Goal: Task Accomplishment & Management: Use online tool/utility

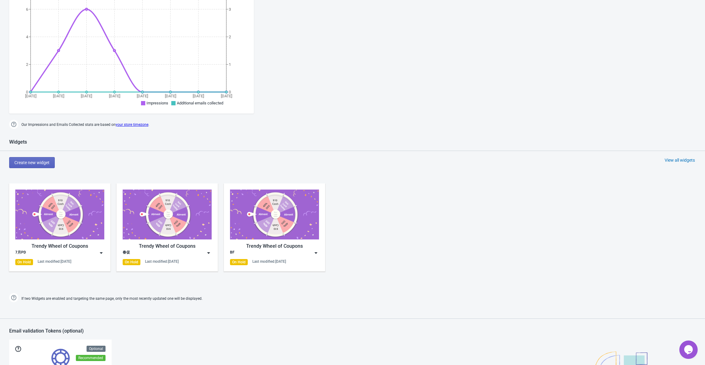
scroll to position [153, 0]
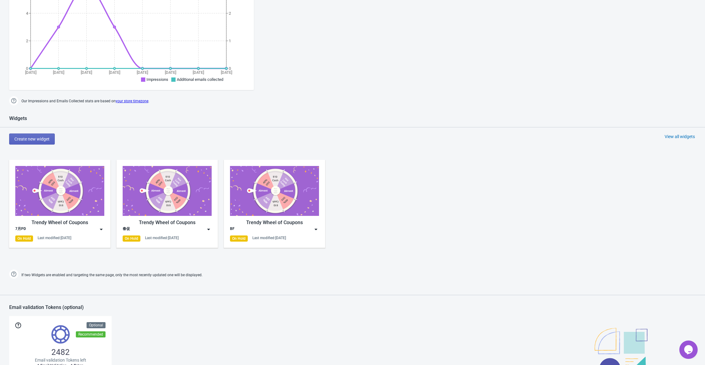
click at [101, 230] on img at bounding box center [101, 229] width 6 height 6
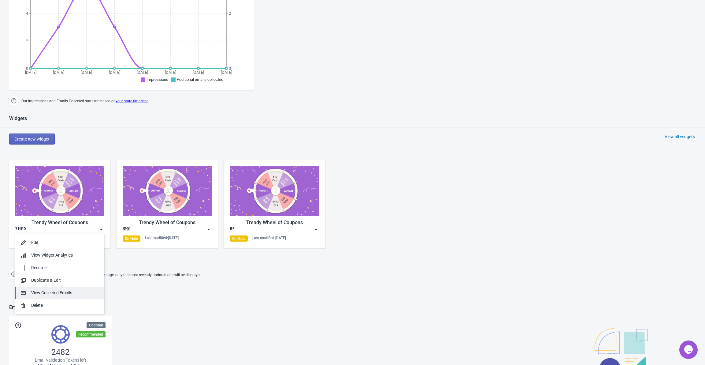
click at [65, 291] on div "View Collected Emails" at bounding box center [65, 292] width 68 height 6
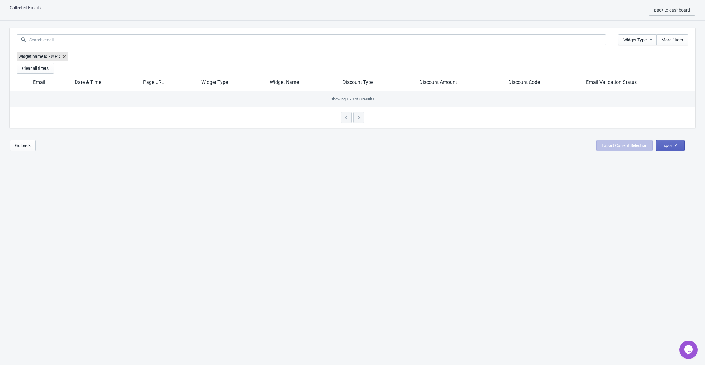
scroll to position [6, 0]
click at [111, 42] on input at bounding box center [317, 39] width 577 height 11
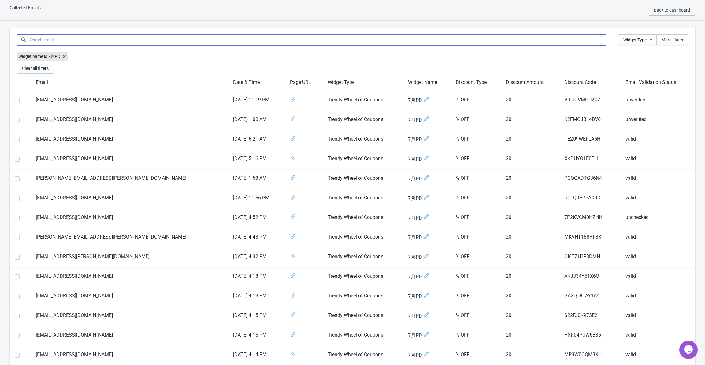
click at [111, 42] on input at bounding box center [317, 39] width 577 height 11
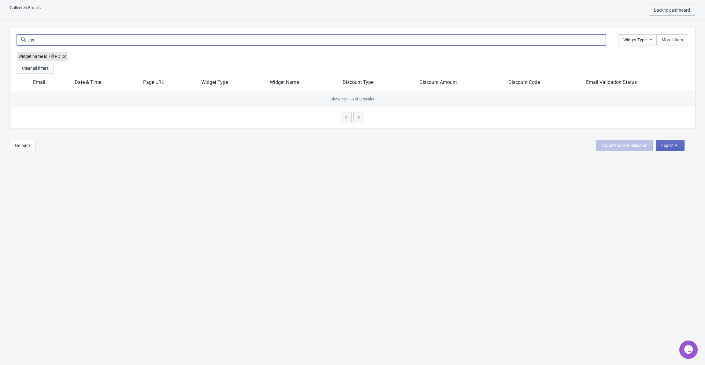
type input "q"
type input "c"
click at [648, 39] on icon "button" at bounding box center [651, 39] width 6 height 6
click at [673, 39] on span "More filters" at bounding box center [672, 39] width 21 height 5
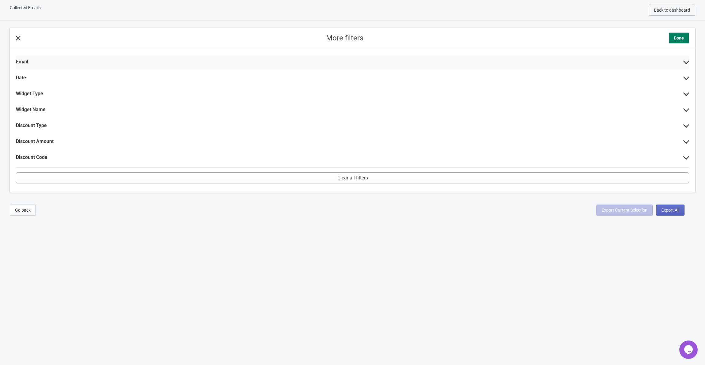
click at [46, 61] on div "Email" at bounding box center [352, 62] width 673 height 13
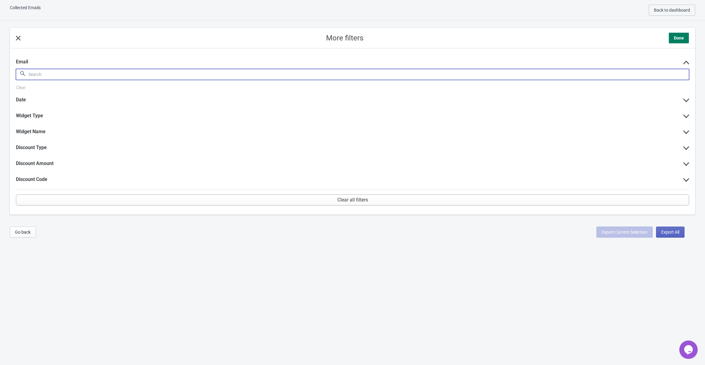
click at [46, 78] on input at bounding box center [358, 74] width 661 height 11
type input "123"
click at [683, 35] on span "Done" at bounding box center [679, 38] width 10 height 6
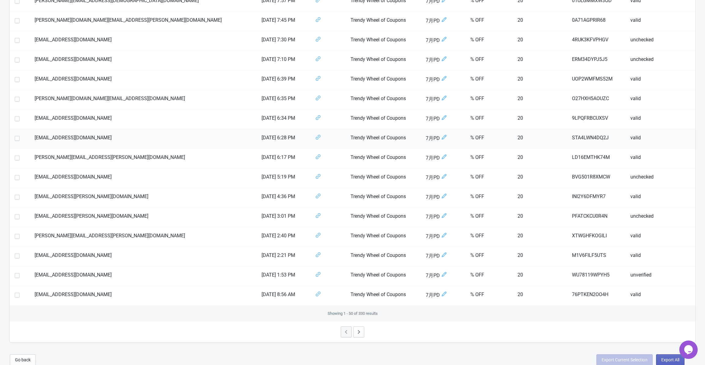
scroll to position [776, 0]
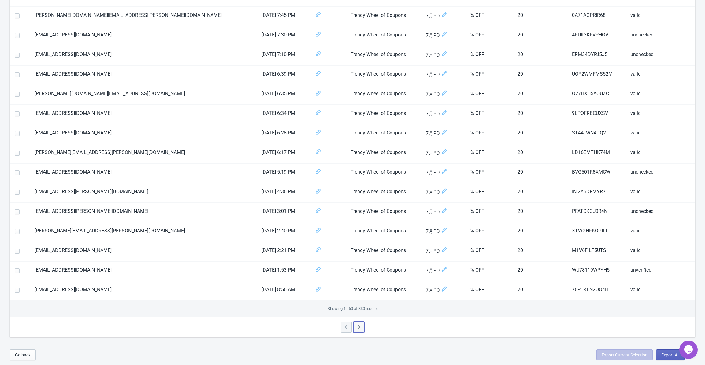
click at [361, 326] on icon "button" at bounding box center [359, 327] width 6 height 6
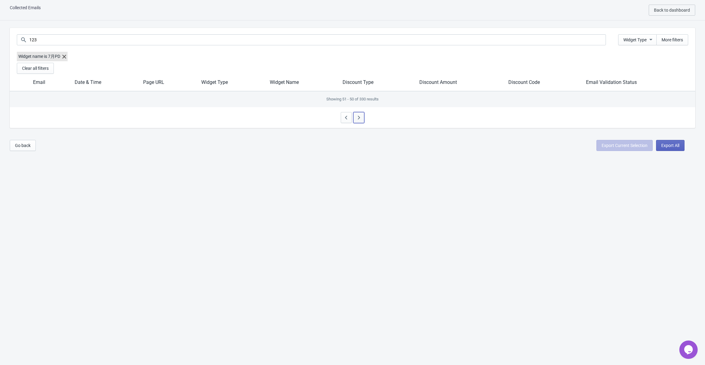
click at [357, 113] on button "button" at bounding box center [358, 117] width 11 height 11
click at [361, 120] on div at bounding box center [352, 117] width 685 height 21
click at [362, 113] on button "button" at bounding box center [358, 117] width 11 height 11
click at [362, 119] on div at bounding box center [352, 117] width 685 height 21
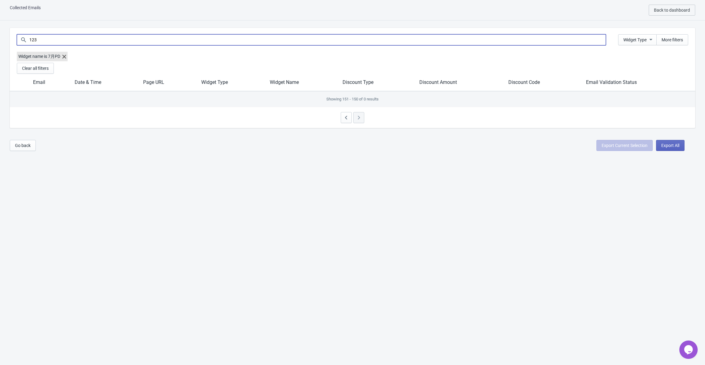
drag, startPoint x: 568, startPoint y: 38, endPoint x: 45, endPoint y: 33, distance: 523.0
click at [13, 30] on div "123 Widget Type More filters" at bounding box center [352, 40] width 685 height 24
click at [53, 72] on button "Clear all filters" at bounding box center [35, 68] width 37 height 11
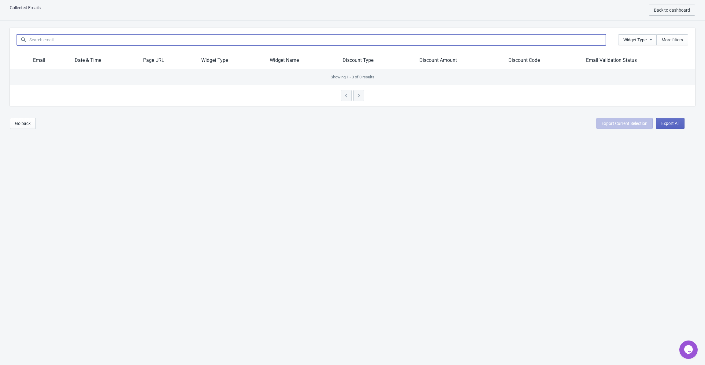
click at [290, 40] on input at bounding box center [317, 39] width 577 height 11
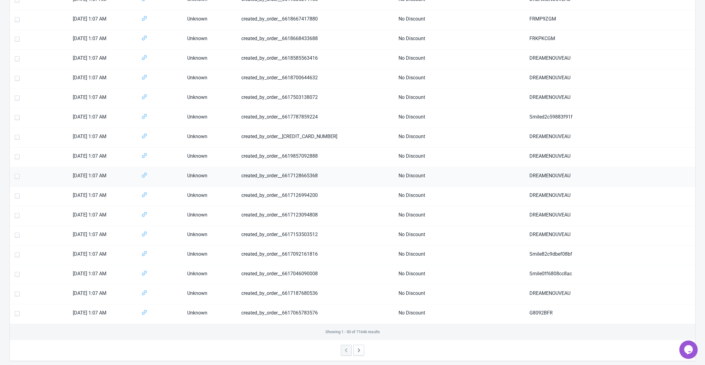
scroll to position [754, 0]
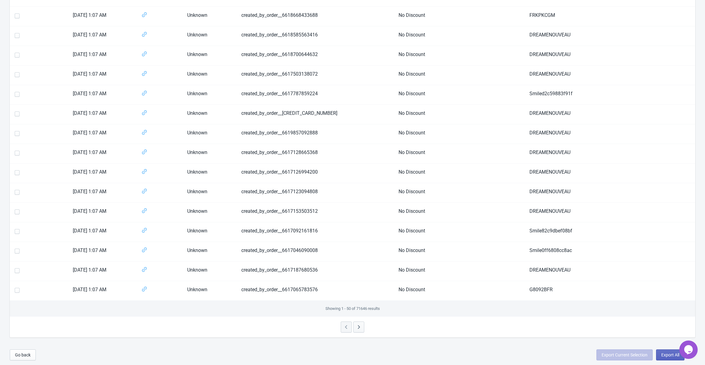
click at [361, 328] on icon "button" at bounding box center [359, 327] width 6 height 6
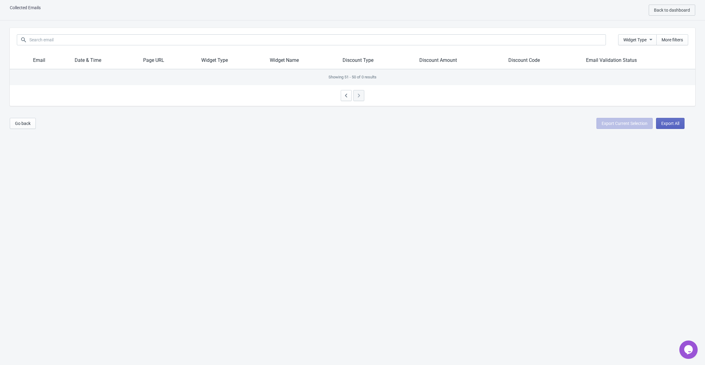
scroll to position [6, 0]
click at [358, 97] on div at bounding box center [352, 95] width 685 height 21
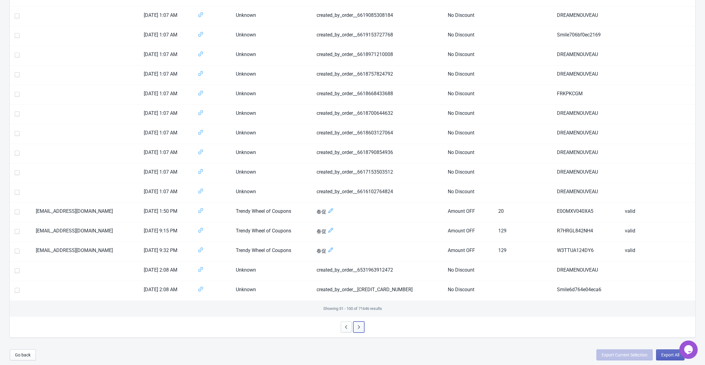
click at [361, 326] on icon "button" at bounding box center [359, 327] width 6 height 6
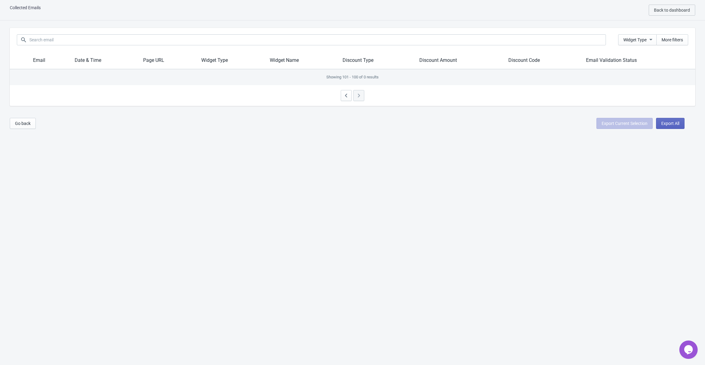
scroll to position [6, 0]
click at [346, 98] on icon "button" at bounding box center [346, 95] width 6 height 6
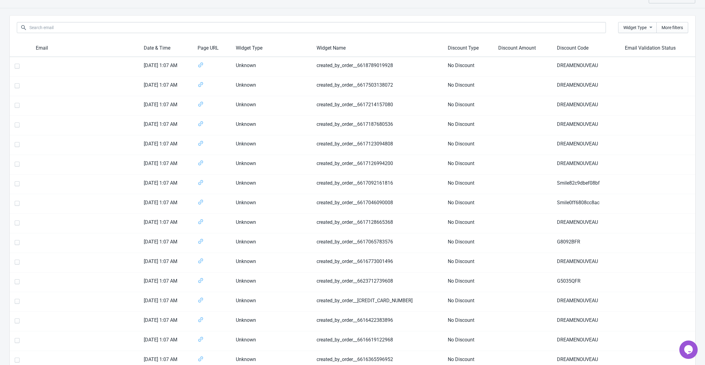
scroll to position [0, 0]
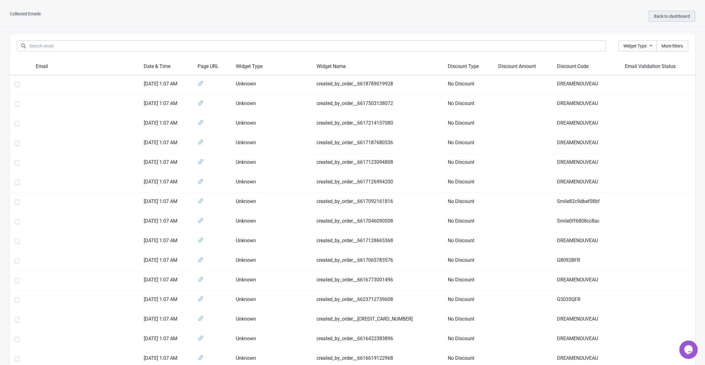
click at [667, 14] on span "Back to dashboard" at bounding box center [672, 16] width 36 height 5
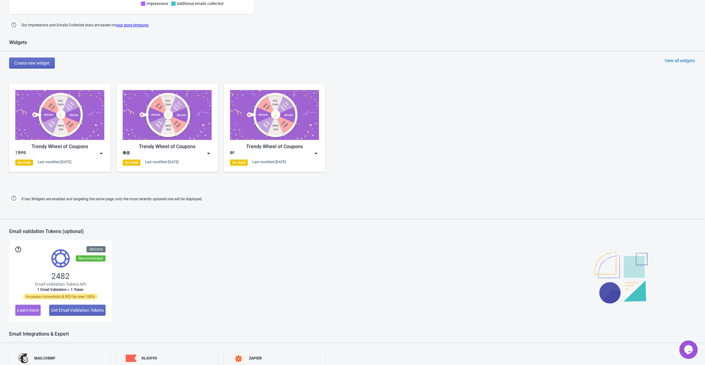
scroll to position [284, 0]
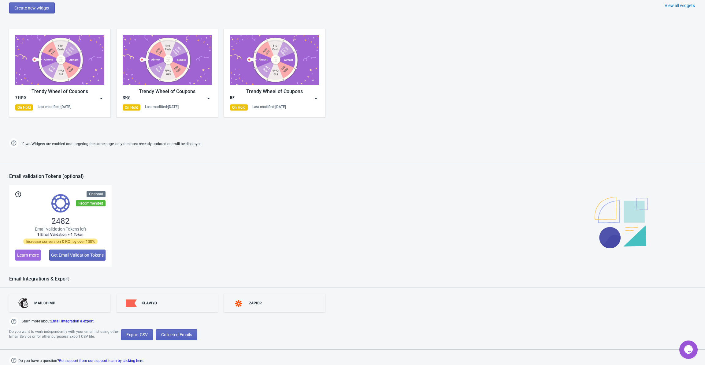
click at [101, 98] on img at bounding box center [101, 98] width 6 height 6
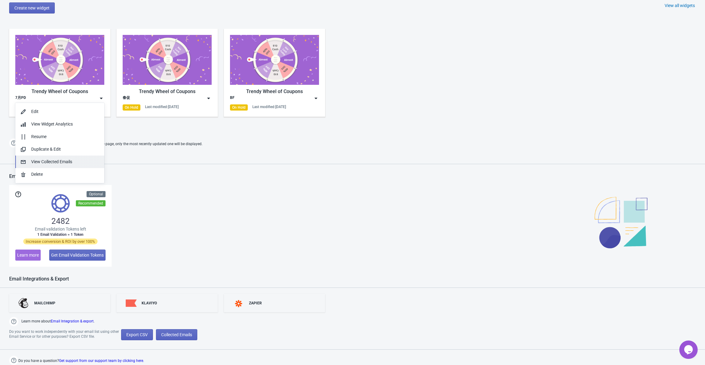
click at [46, 163] on div "View Collected Emails" at bounding box center [65, 161] width 68 height 6
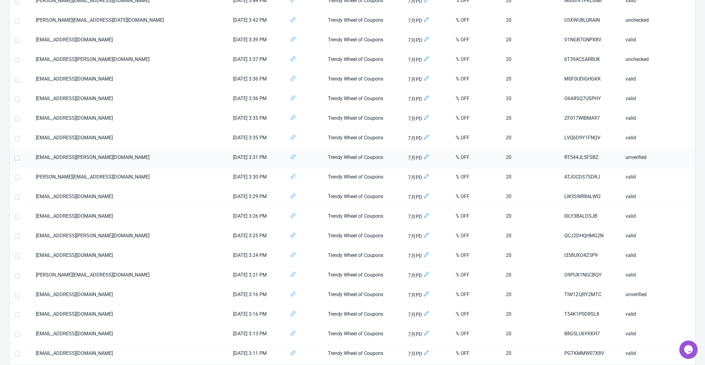
scroll to position [776, 0]
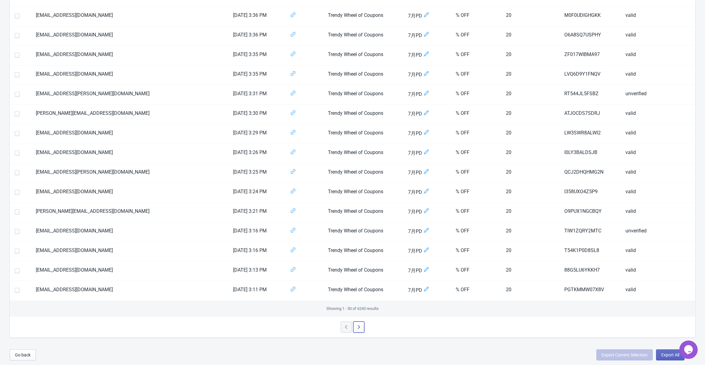
click at [360, 328] on icon "button" at bounding box center [359, 327] width 6 height 6
click at [360, 332] on button "button" at bounding box center [358, 326] width 11 height 11
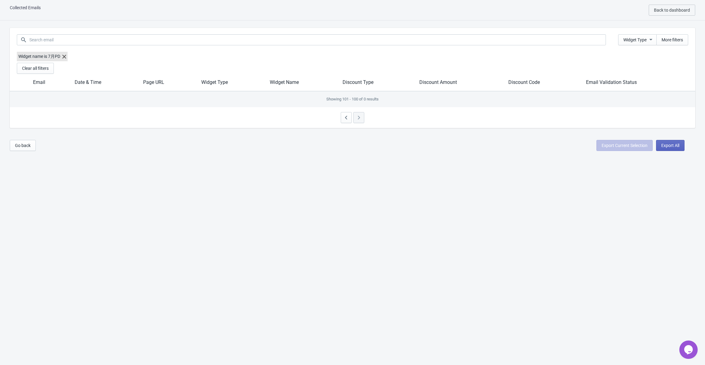
scroll to position [6, 0]
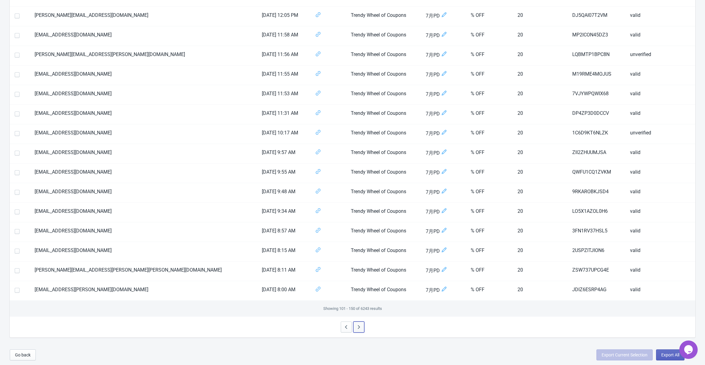
click at [359, 331] on span "button" at bounding box center [359, 327] width 6 height 7
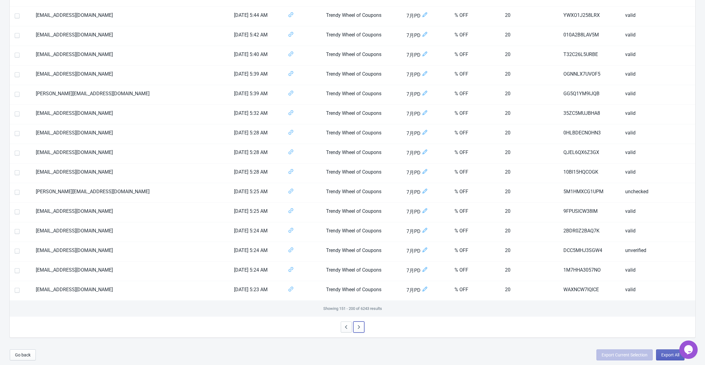
click at [362, 326] on button "button" at bounding box center [358, 326] width 11 height 11
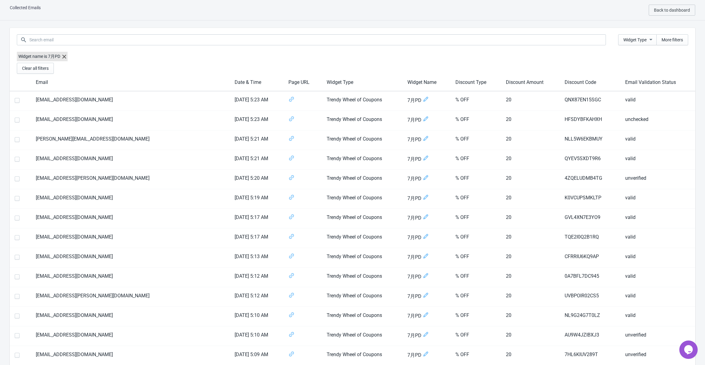
scroll to position [776, 0]
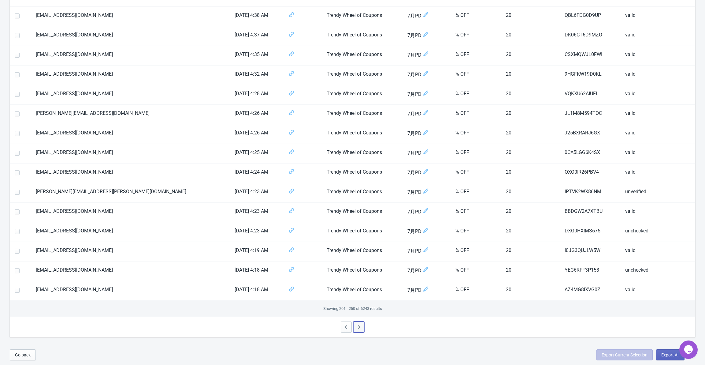
click at [355, 325] on button "button" at bounding box center [358, 326] width 11 height 11
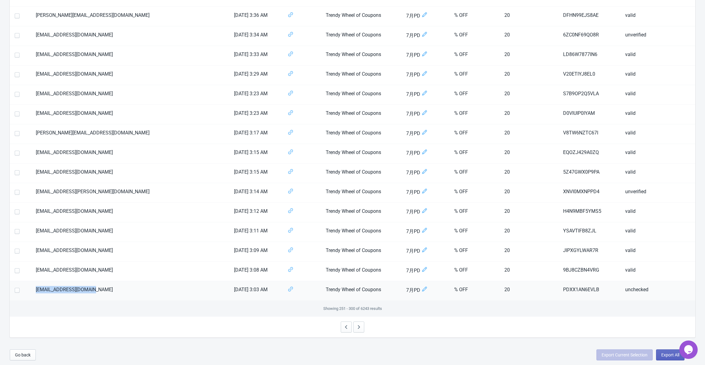
drag, startPoint x: 95, startPoint y: 287, endPoint x: 38, endPoint y: 289, distance: 57.2
click at [38, 289] on td "[EMAIL_ADDRESS][DOMAIN_NAME]" at bounding box center [130, 291] width 198 height 20
copy td "[EMAIL_ADDRESS][DOMAIN_NAME]"
drag, startPoint x: 115, startPoint y: 321, endPoint x: 102, endPoint y: 274, distance: 48.8
click at [115, 321] on div at bounding box center [352, 326] width 685 height 21
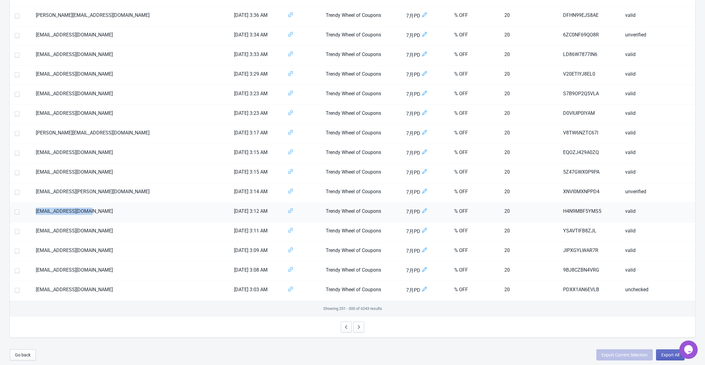
drag, startPoint x: 84, startPoint y: 212, endPoint x: 40, endPoint y: 213, distance: 44.4
click at [40, 213] on td "[EMAIL_ADDRESS][DOMAIN_NAME]" at bounding box center [130, 212] width 198 height 20
copy td "[EMAIL_ADDRESS][DOMAIN_NAME]"
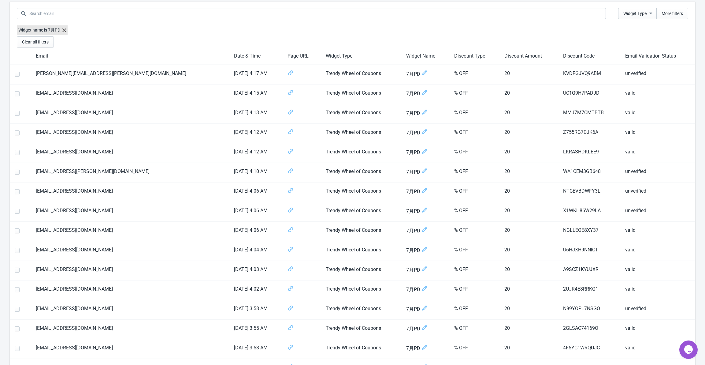
scroll to position [0, 0]
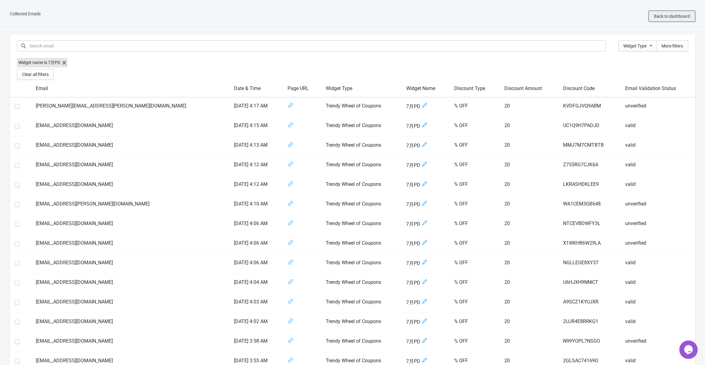
click at [659, 15] on span "Back to dashboard" at bounding box center [672, 16] width 36 height 5
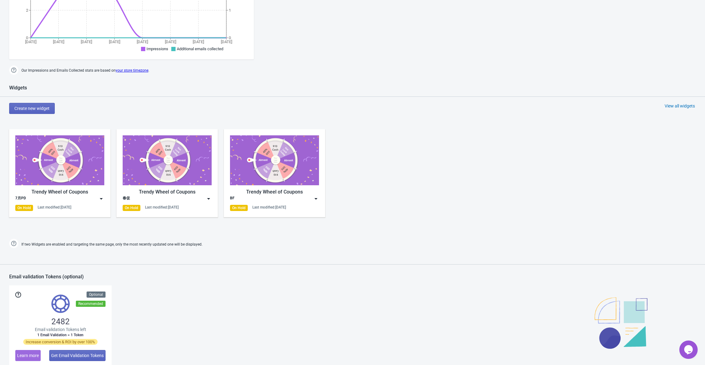
scroll to position [214, 0]
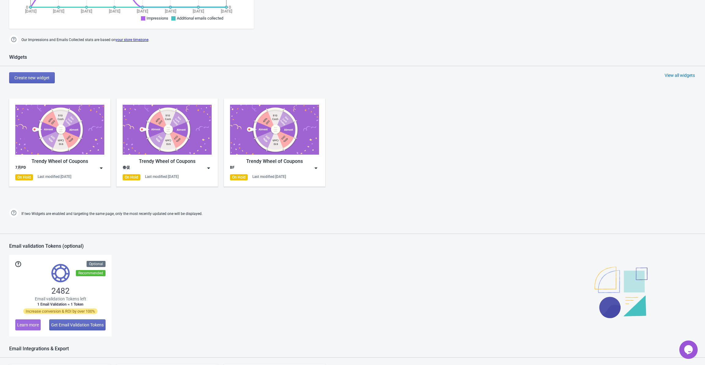
click at [102, 168] on img at bounding box center [101, 168] width 6 height 6
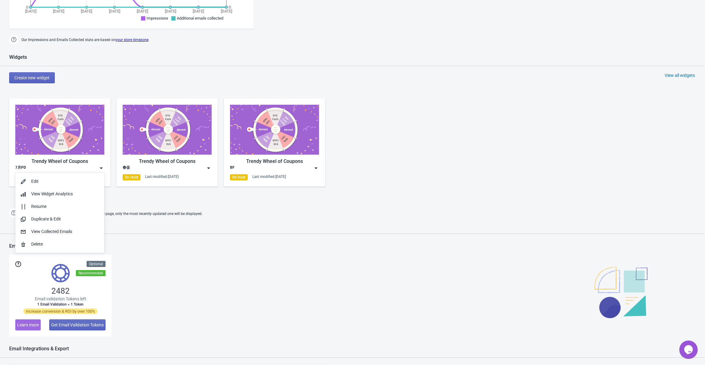
click at [149, 197] on div "Trendy Wheel of Coupons 7月PD On Hold Last modified: [DATE] Trendy Wheel of Coup…" at bounding box center [352, 147] width 705 height 110
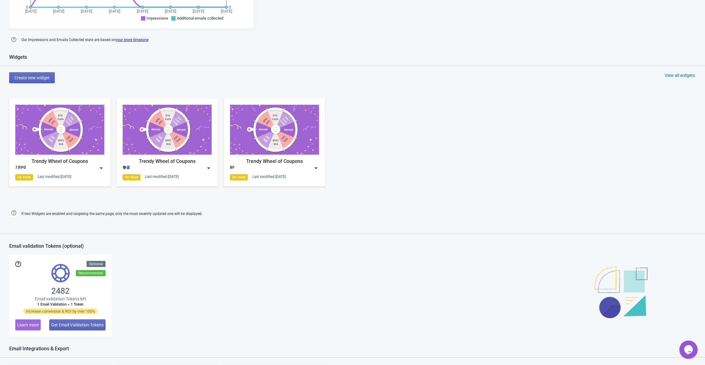
click at [104, 167] on img at bounding box center [101, 168] width 6 height 6
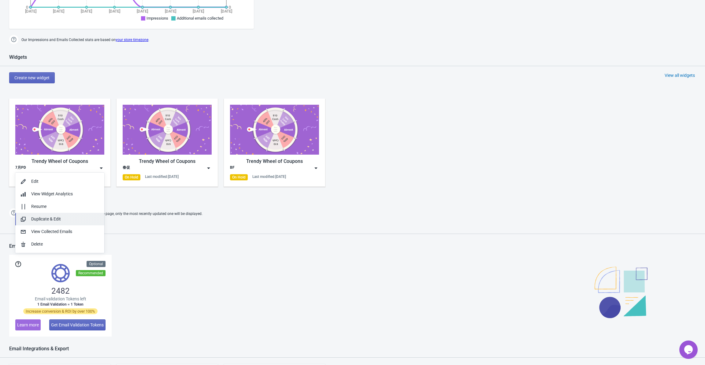
click at [71, 220] on div "Duplicate & Edit" at bounding box center [65, 219] width 68 height 6
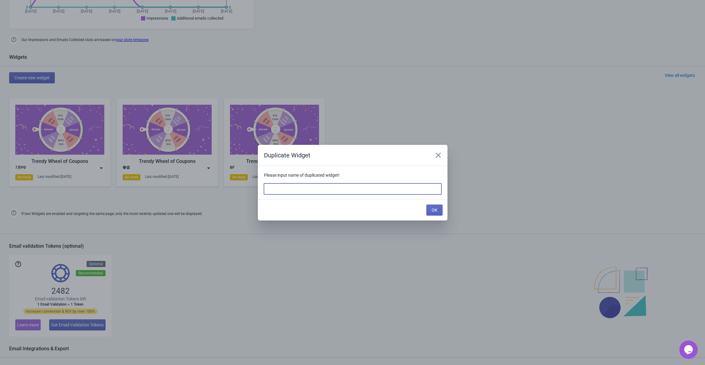
click at [310, 192] on input at bounding box center [352, 188] width 177 height 11
type input "test"
click at [436, 210] on span "OK" at bounding box center [435, 209] width 6 height 5
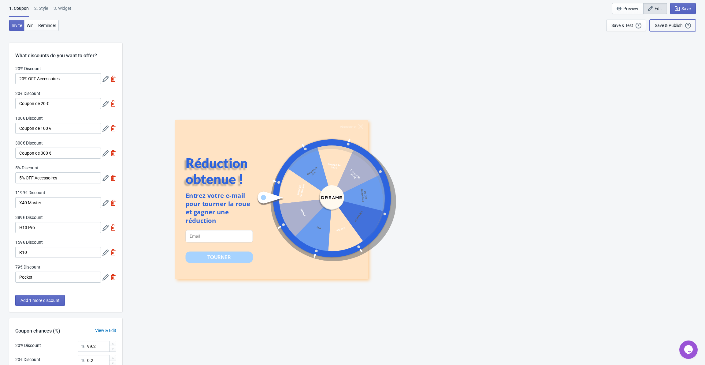
click at [665, 26] on div "Save & Publish" at bounding box center [669, 25] width 28 height 5
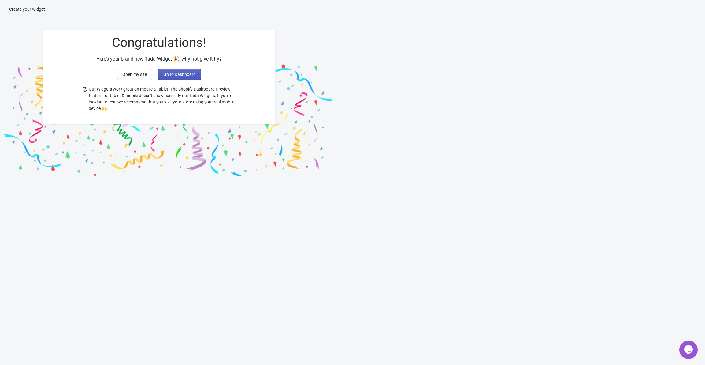
click at [169, 73] on span "Go to Dashboard" at bounding box center [179, 74] width 32 height 5
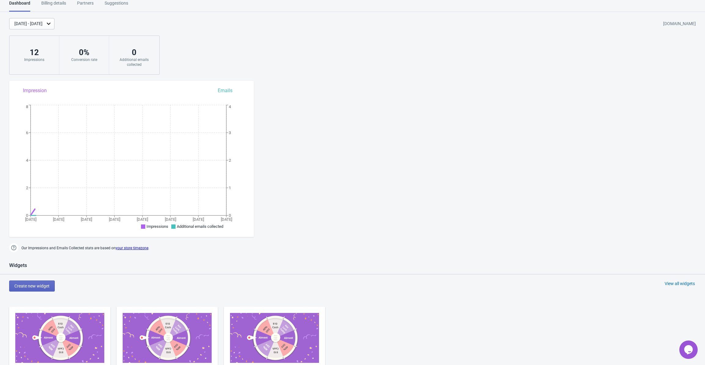
scroll to position [190, 0]
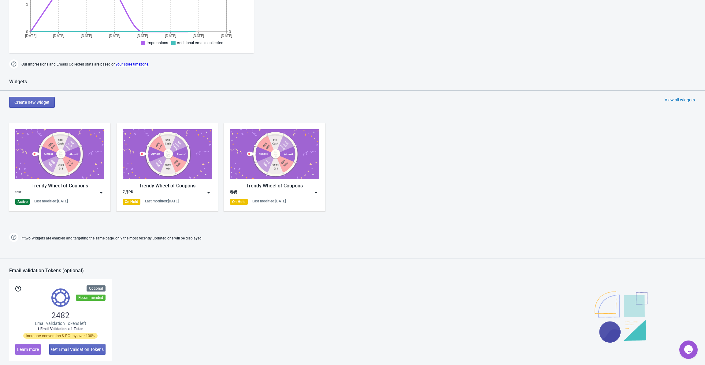
click at [101, 192] on img at bounding box center [101, 192] width 6 height 6
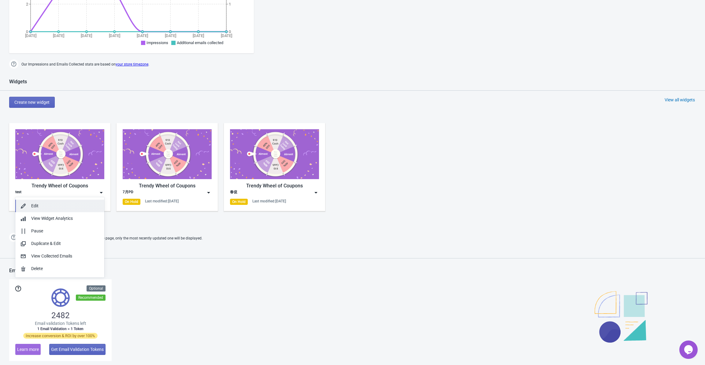
click at [53, 209] on button "Edit" at bounding box center [59, 205] width 89 height 13
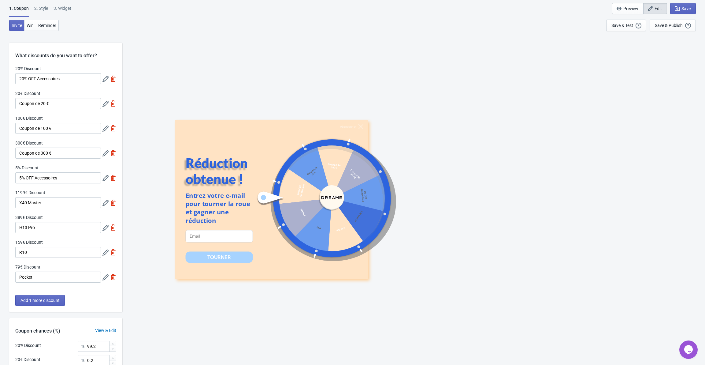
click at [67, 9] on div "3. Widget" at bounding box center [63, 10] width 18 height 11
select select "specificURL"
select select "once"
select select "middle_left"
select select "1"
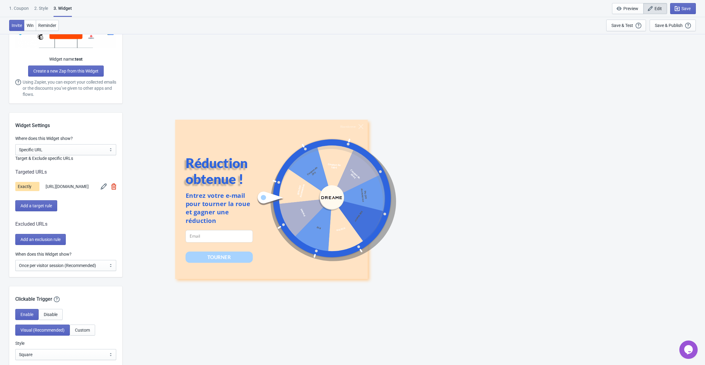
scroll to position [453, 0]
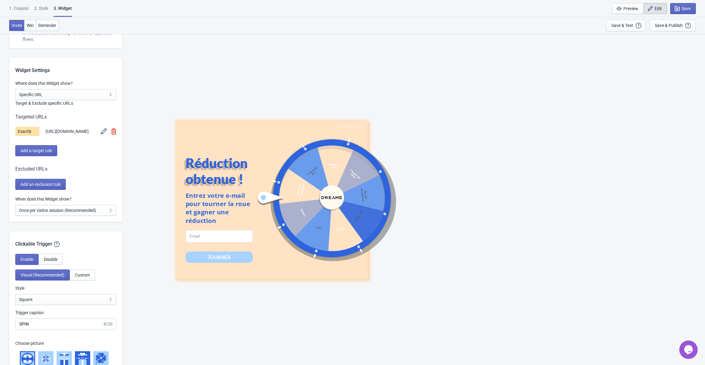
drag, startPoint x: 93, startPoint y: 137, endPoint x: 45, endPoint y: 130, distance: 48.2
click at [45, 130] on div "Exactly [URL][DOMAIN_NAME]" at bounding box center [65, 131] width 101 height 9
copy span "[URL][DOMAIN_NAME]"
click at [262, 87] on div "Abandonner Réduction obtenue ! Entrez votre e-mail pour tourner la roue et gagn…" at bounding box center [413, 199] width 576 height 331
click at [670, 30] on button "Save & Publish This option will save your Widget so that it will be visible to …" at bounding box center [673, 26] width 46 height 12
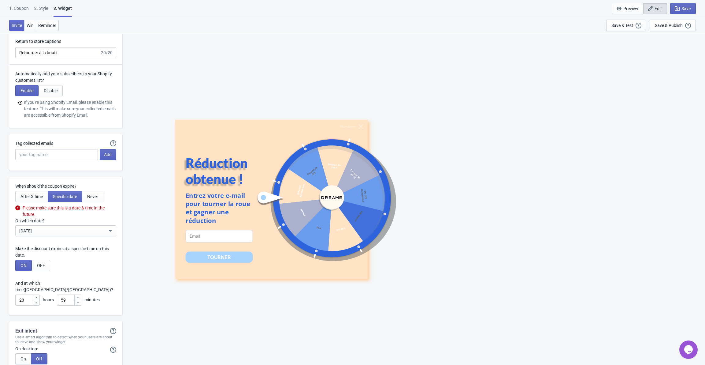
scroll to position [1676, 0]
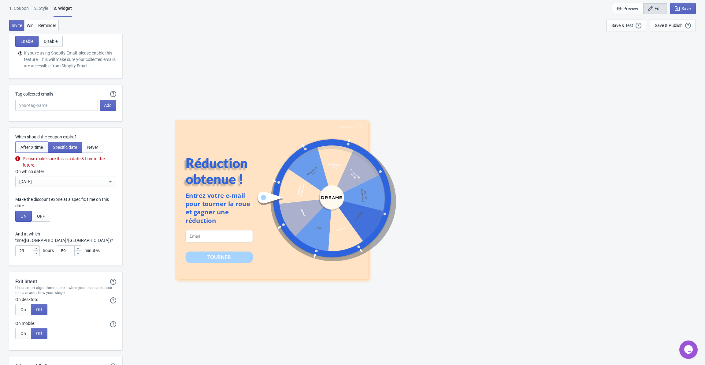
click at [36, 150] on span "After X time" at bounding box center [31, 147] width 22 height 5
type input ", Valid for"
type input "Expires in:"
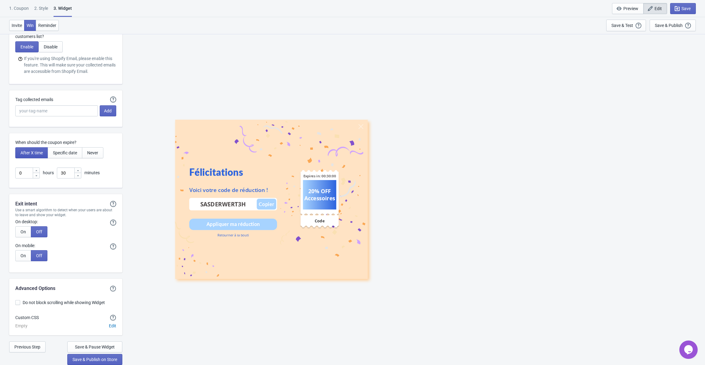
scroll to position [1674, 0]
click at [676, 24] on div "Save & Publish" at bounding box center [669, 25] width 28 height 5
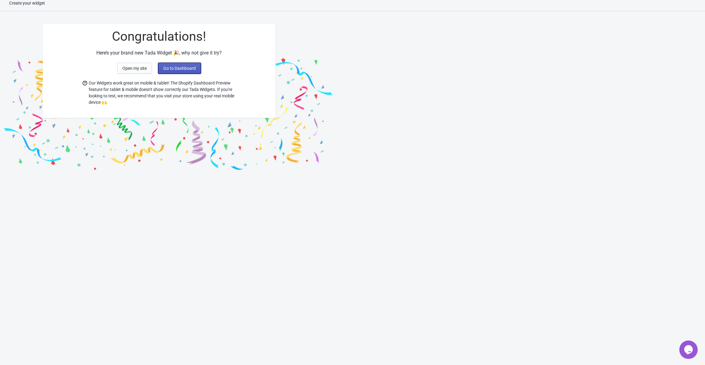
click at [179, 69] on span "Go to Dashboard" at bounding box center [179, 68] width 32 height 5
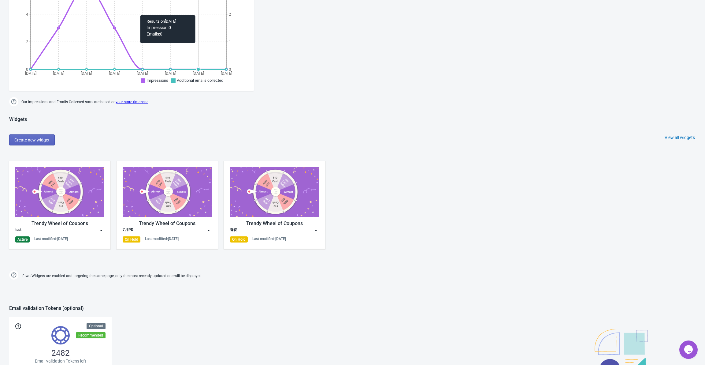
scroll to position [183, 0]
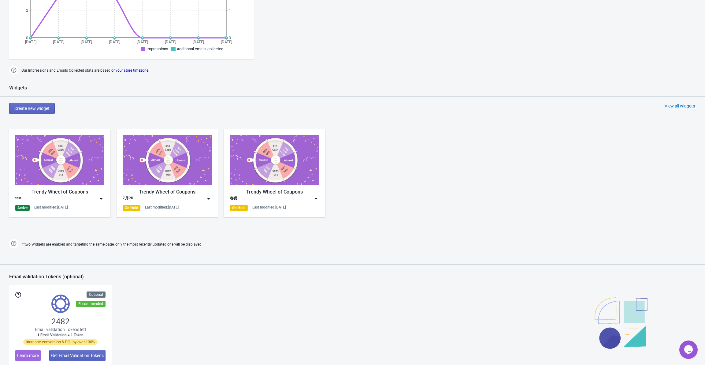
click at [102, 199] on img at bounding box center [101, 198] width 6 height 6
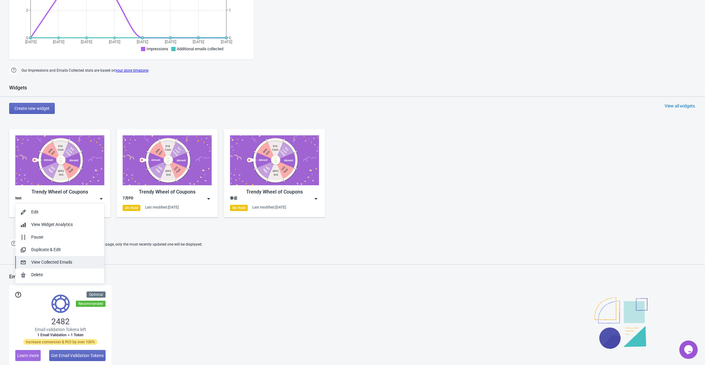
click at [55, 261] on div "View Collected Emails" at bounding box center [65, 262] width 68 height 6
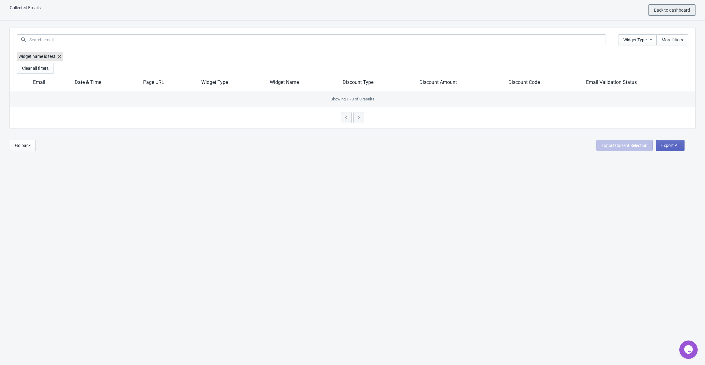
click at [678, 9] on span "Back to dashboard" at bounding box center [672, 10] width 36 height 5
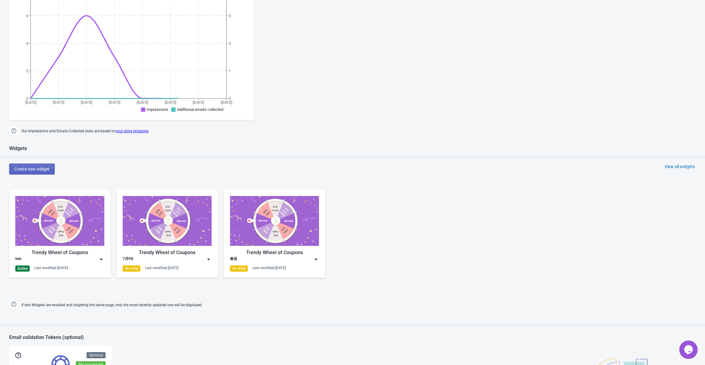
scroll to position [190, 0]
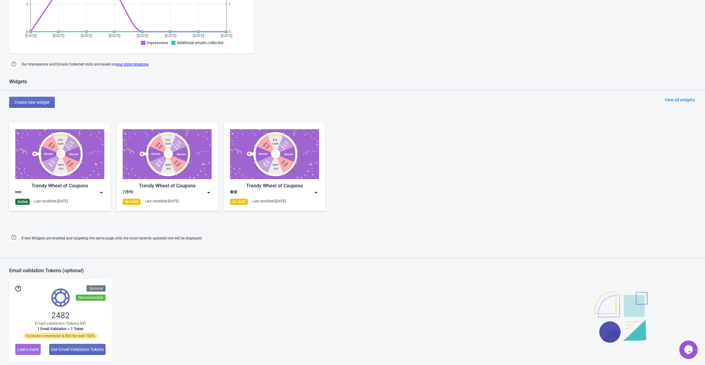
click at [102, 191] on img at bounding box center [101, 192] width 6 height 6
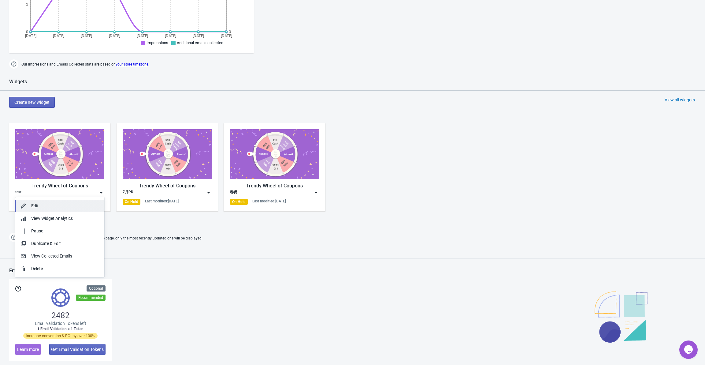
click at [61, 207] on div "Edit" at bounding box center [65, 205] width 68 height 6
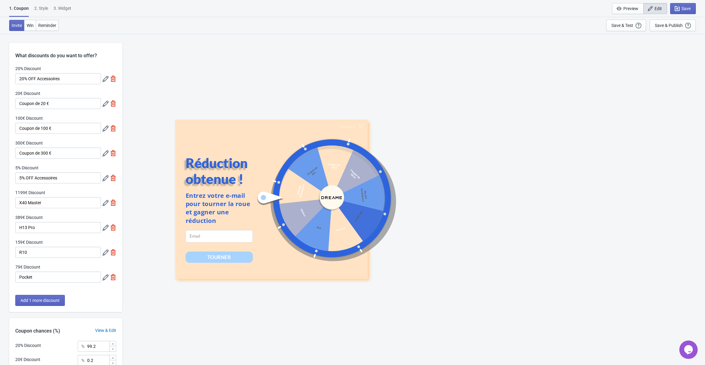
click at [61, 10] on div "3. Widget" at bounding box center [63, 10] width 18 height 11
select select "specificURL"
select select "once"
select select "middle_left"
select select "1"
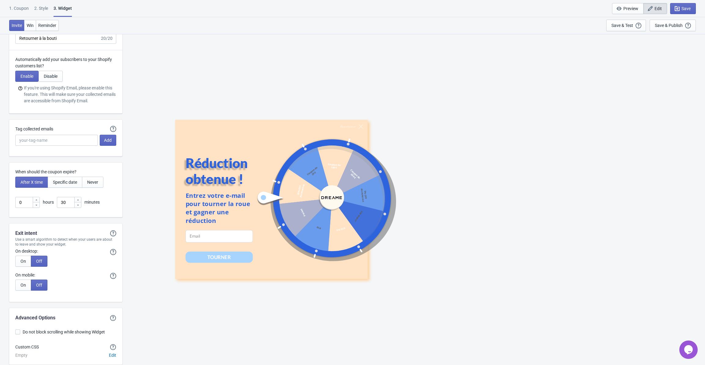
scroll to position [1674, 0]
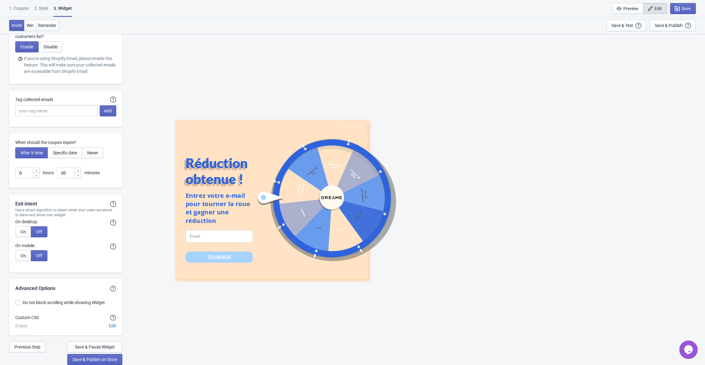
click at [45, 9] on div "2 . Style" at bounding box center [41, 10] width 14 height 11
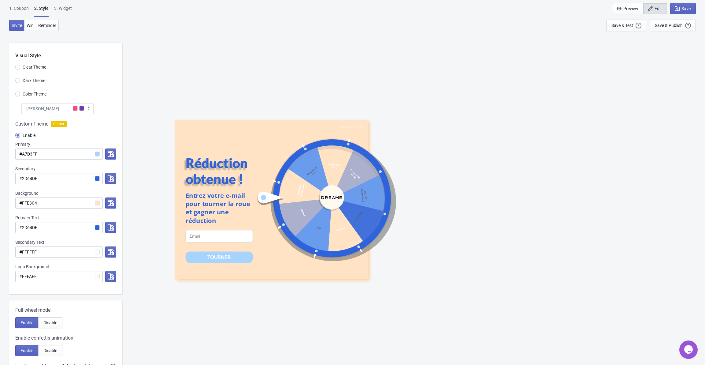
click at [16, 13] on div "1. Coupon" at bounding box center [19, 10] width 20 height 11
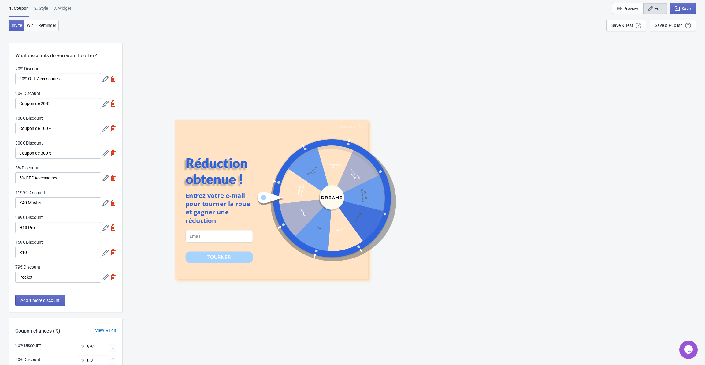
click at [65, 8] on div "3. Widget" at bounding box center [63, 10] width 18 height 11
select select "specificURL"
select select "once"
select select "middle_left"
select select "1"
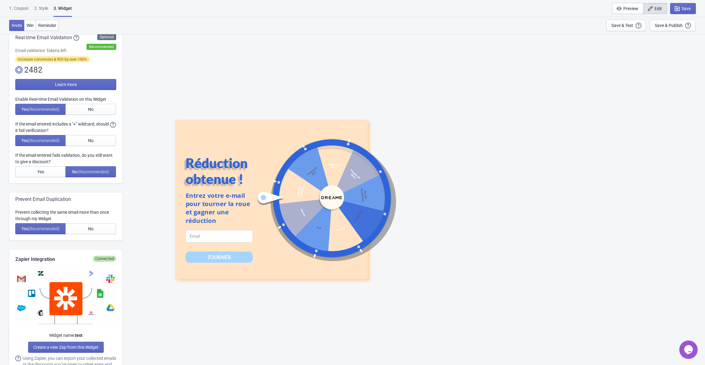
scroll to position [92, 0]
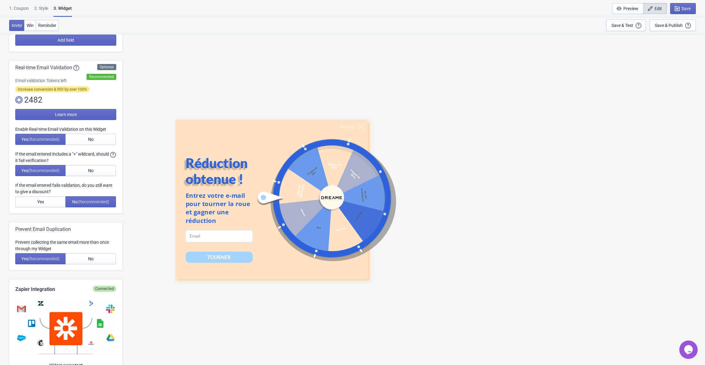
click at [24, 9] on div "1. Coupon" at bounding box center [19, 10] width 20 height 11
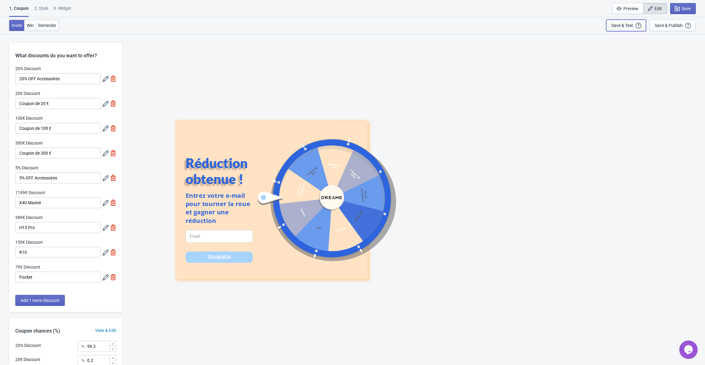
click at [629, 23] on div "Save & Test" at bounding box center [622, 25] width 22 height 5
click at [41, 9] on div "2 . Style" at bounding box center [41, 10] width 14 height 11
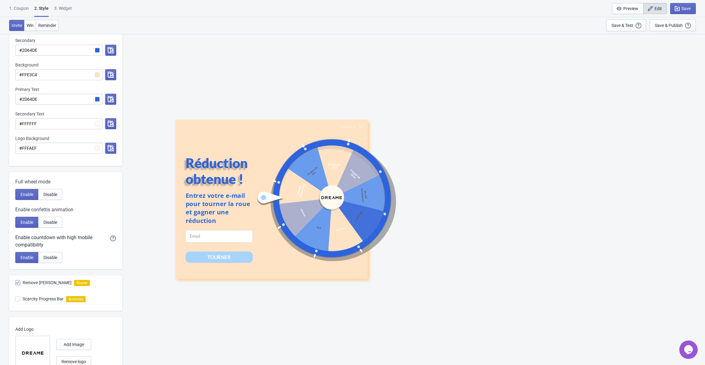
scroll to position [177, 0]
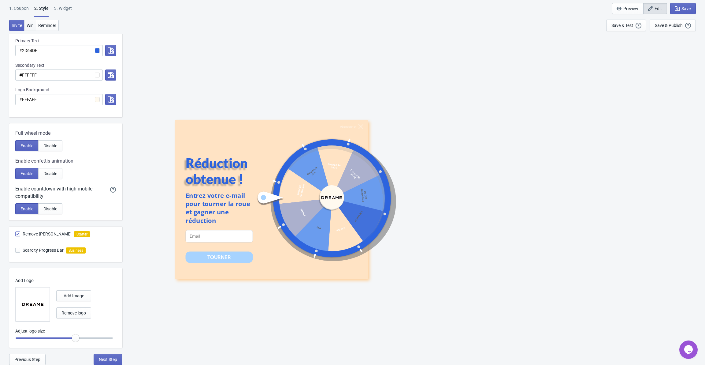
click at [32, 24] on span "Win" at bounding box center [30, 25] width 7 height 5
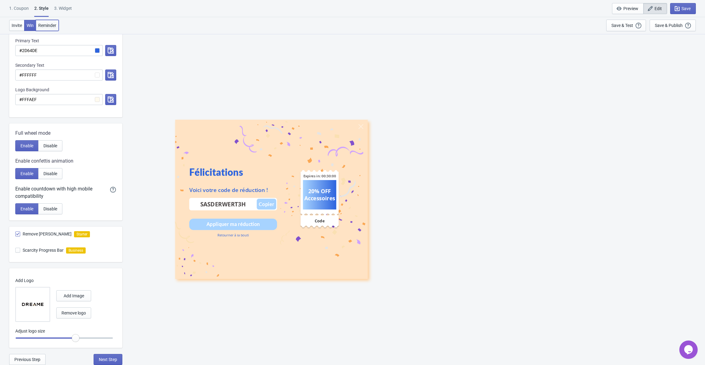
click at [49, 23] on span "Reminder" at bounding box center [47, 25] width 18 height 5
radio input "true"
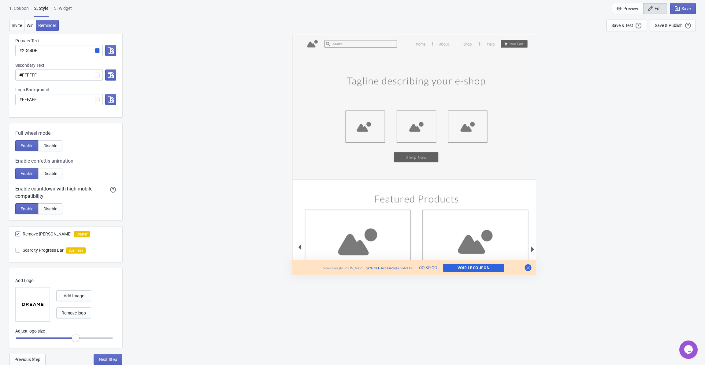
click at [64, 7] on div "3. Widget" at bounding box center [63, 10] width 18 height 11
select select "specificURL"
select select "once"
select select "middle_left"
select select "1"
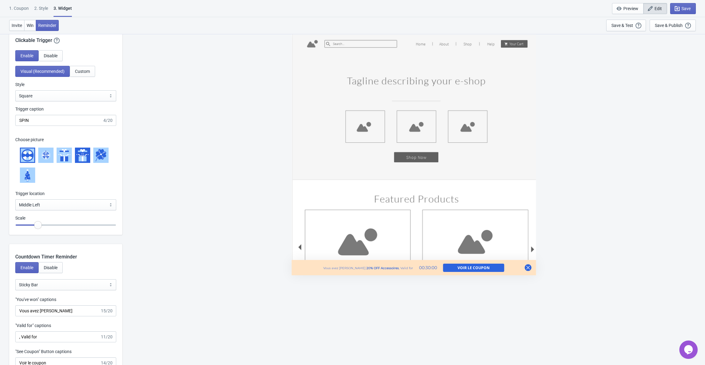
scroll to position [642, 0]
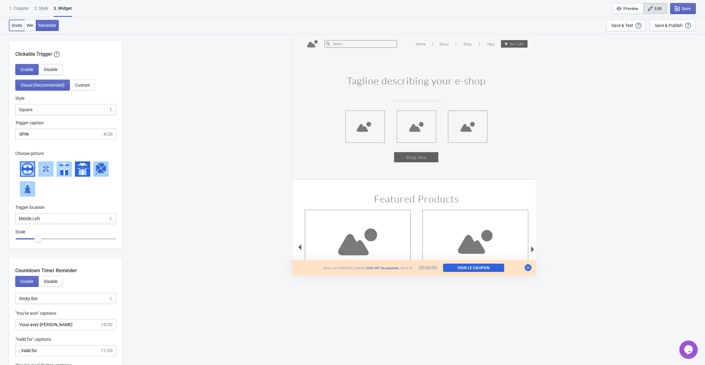
click at [16, 27] on span "Invite" at bounding box center [17, 25] width 10 height 5
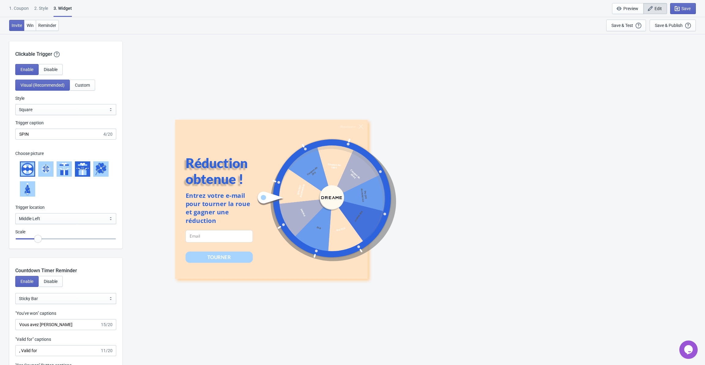
click at [287, 176] on div at bounding box center [321, 197] width 131 height 131
click at [31, 22] on button "Win" at bounding box center [30, 25] width 12 height 11
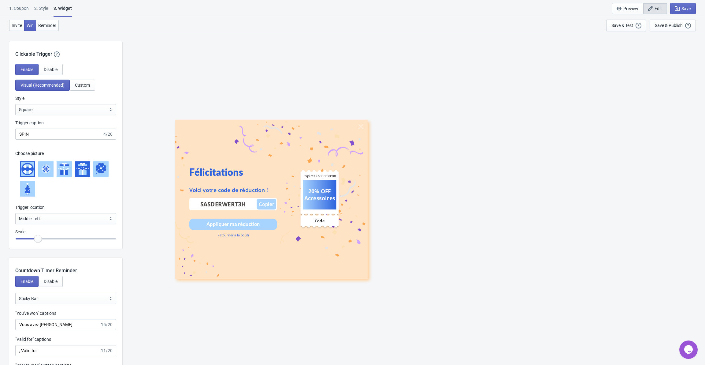
click at [5, 25] on div "Invite Win Reminder Save & Test Open a Widget Preview of your site so that you …" at bounding box center [352, 25] width 705 height 17
drag, startPoint x: 14, startPoint y: 25, endPoint x: 26, endPoint y: 31, distance: 13.3
click at [14, 25] on span "Invite" at bounding box center [17, 25] width 10 height 5
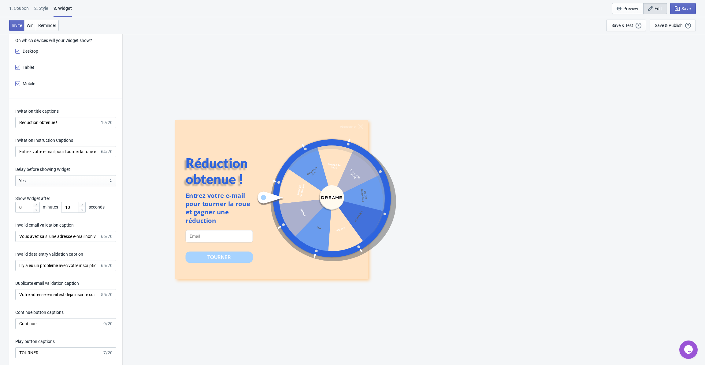
scroll to position [1040, 0]
click at [670, 25] on div "Save & Publish" at bounding box center [669, 25] width 28 height 5
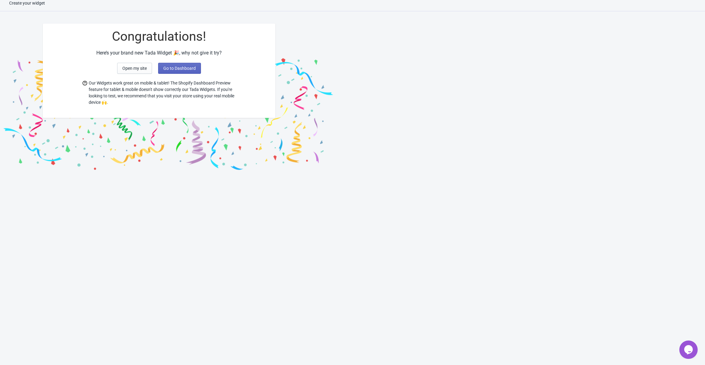
scroll to position [6, 0]
click at [181, 66] on span "Go to Dashboard" at bounding box center [179, 68] width 32 height 5
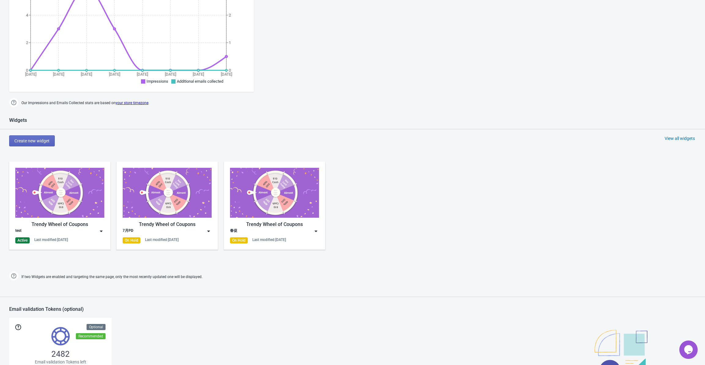
scroll to position [159, 0]
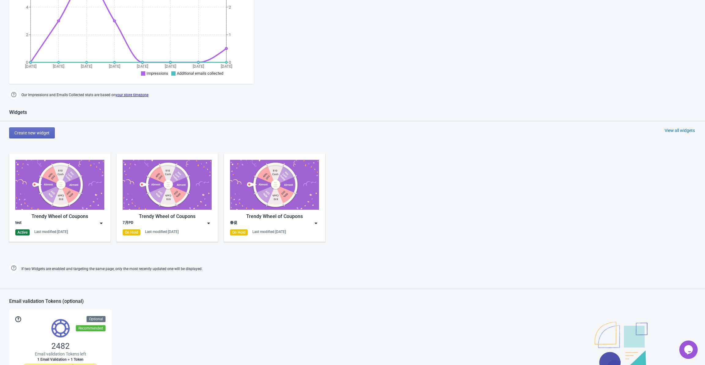
click at [102, 223] on img at bounding box center [101, 223] width 6 height 6
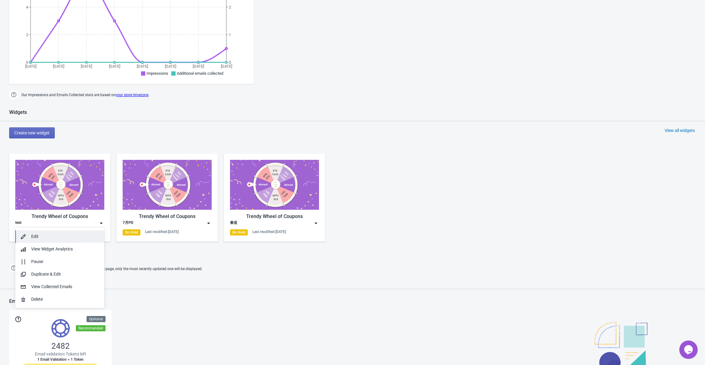
click at [73, 238] on div "Edit" at bounding box center [65, 236] width 68 height 6
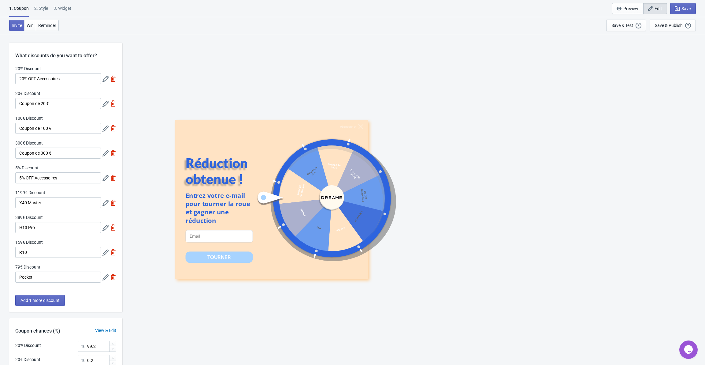
click at [43, 7] on div "2 . Style" at bounding box center [41, 10] width 14 height 11
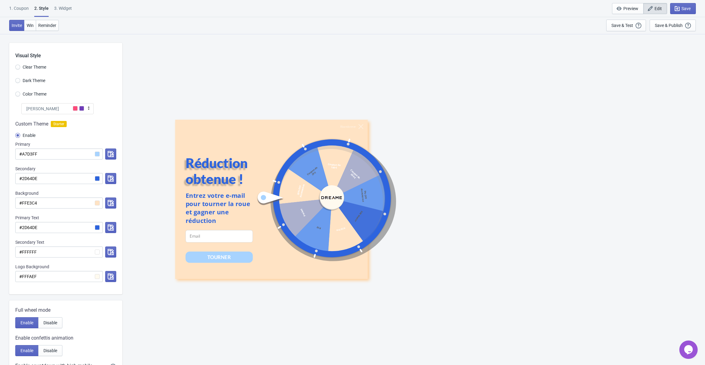
click at [61, 8] on div "3. Widget" at bounding box center [63, 10] width 18 height 11
select select "specificURL"
select select "once"
select select "middle_left"
select select "1"
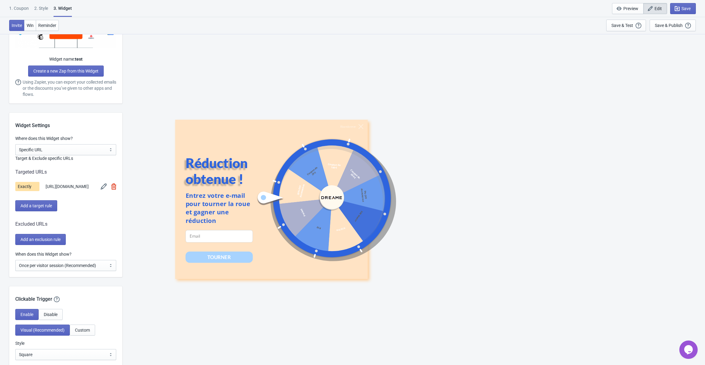
scroll to position [428, 0]
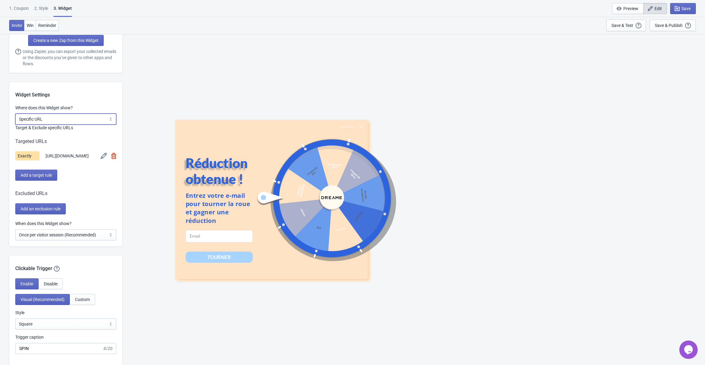
click at [97, 120] on select "All Pages All Product Pages All Blog Pages All Static Pages Specific Product(s)…" at bounding box center [65, 118] width 101 height 11
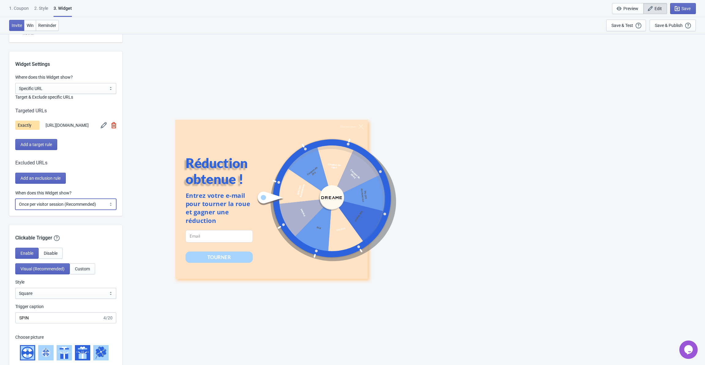
click at [69, 209] on select "Every new visit of page Once every period of time Once per visitor session (Rec…" at bounding box center [65, 203] width 101 height 11
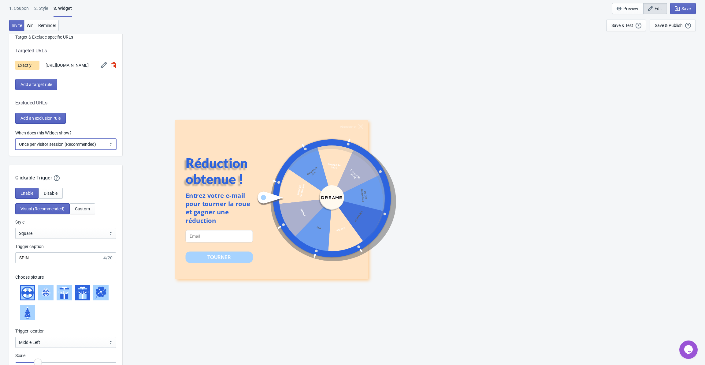
scroll to position [520, 0]
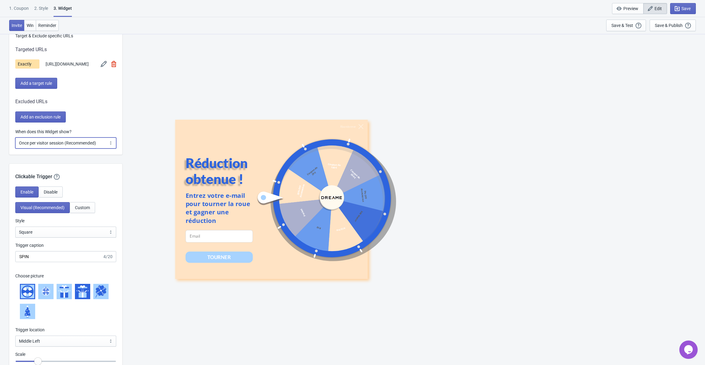
drag, startPoint x: 90, startPoint y: 148, endPoint x: 85, endPoint y: 152, distance: 5.4
click at [90, 148] on select "Every new visit of page Once every period of time Once per visitor session (Rec…" at bounding box center [65, 142] width 101 height 11
select select "every"
click at [15, 141] on select "Every new visit of page Once every period of time Once per visitor session (Rec…" at bounding box center [65, 142] width 101 height 11
drag, startPoint x: 687, startPoint y: 9, endPoint x: 669, endPoint y: 37, distance: 33.7
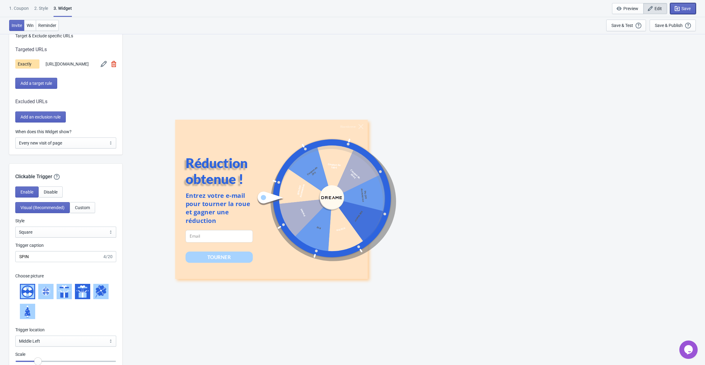
click at [674, 24] on div "Save & Publish" at bounding box center [669, 25] width 28 height 5
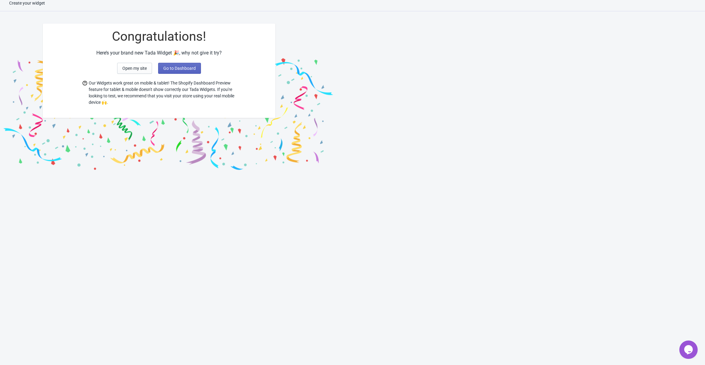
scroll to position [6, 0]
click at [187, 66] on span "Go to Dashboard" at bounding box center [179, 68] width 32 height 5
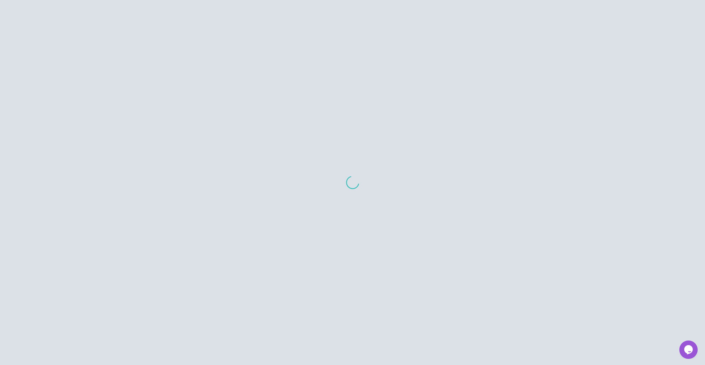
click at [689, 348] on icon "Chat widget" at bounding box center [688, 349] width 9 height 9
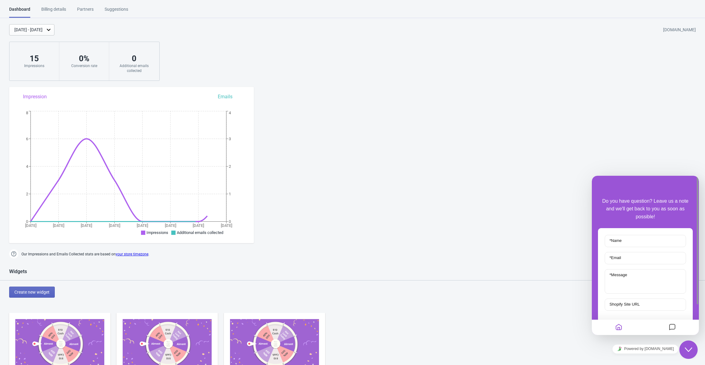
click at [688, 351] on icon "Chat widget" at bounding box center [688, 349] width 7 height 4
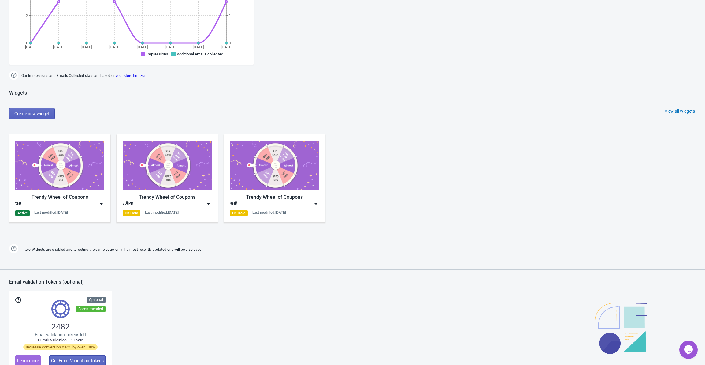
scroll to position [183, 0]
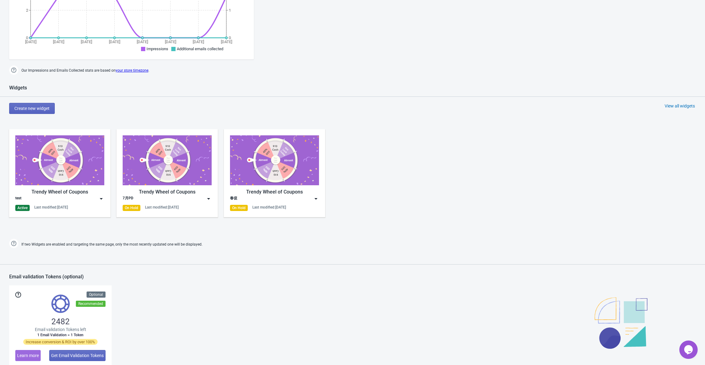
click at [102, 200] on img at bounding box center [101, 198] width 6 height 6
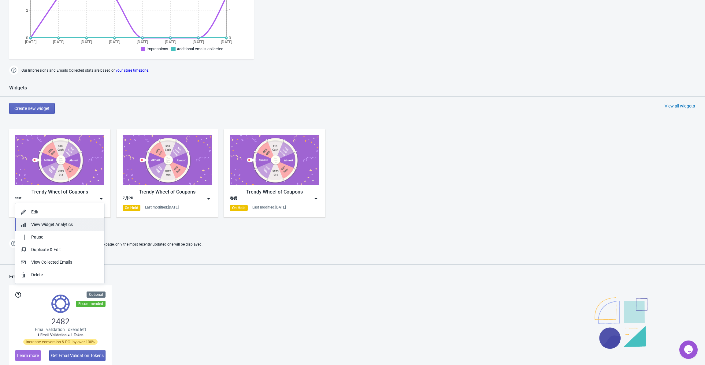
click at [73, 224] on div "View Widget Analytics" at bounding box center [65, 224] width 68 height 6
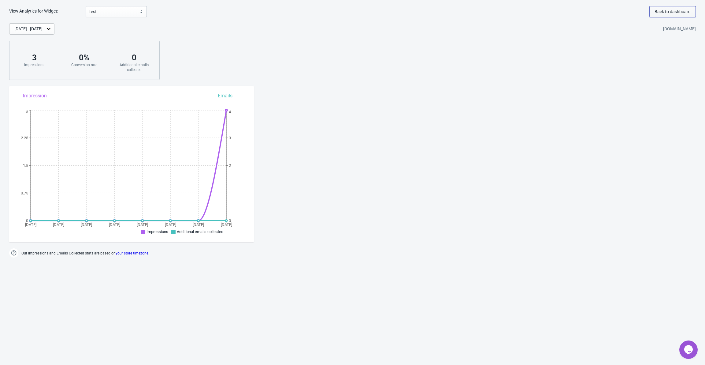
click at [662, 12] on span "Back to dashboard" at bounding box center [672, 11] width 36 height 5
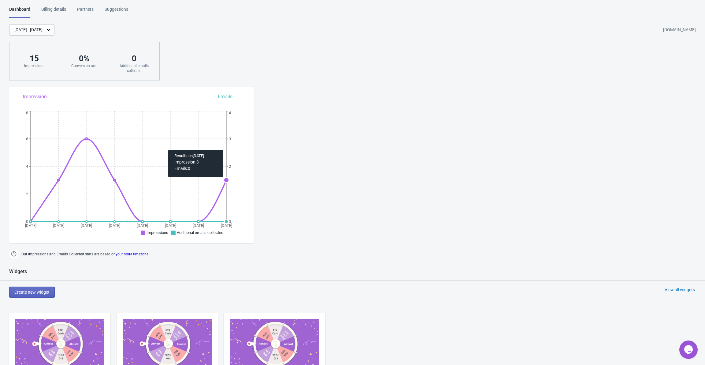
scroll to position [153, 0]
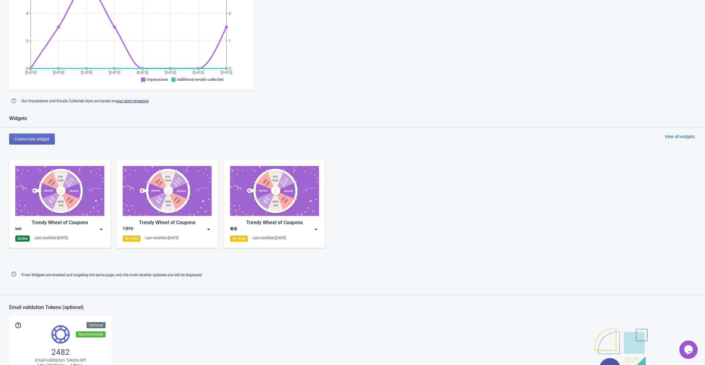
click at [100, 228] on img at bounding box center [101, 229] width 6 height 6
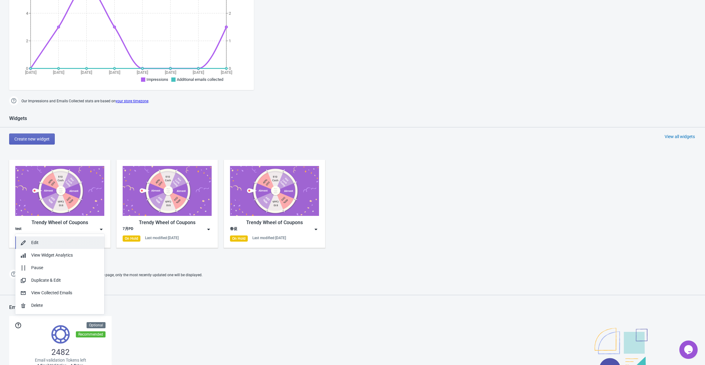
click at [66, 241] on div "Edit" at bounding box center [65, 242] width 68 height 6
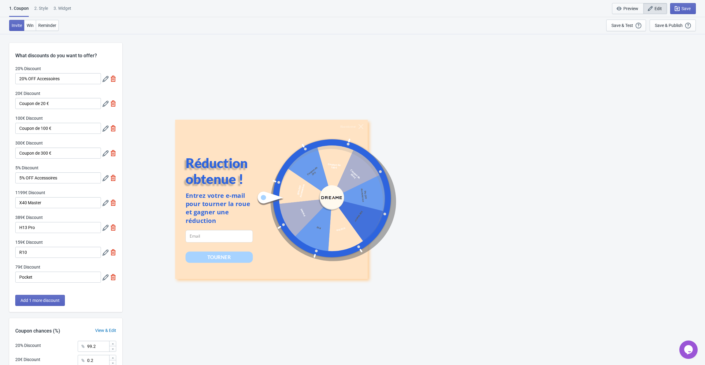
click at [632, 9] on span "Preview" at bounding box center [630, 8] width 15 height 5
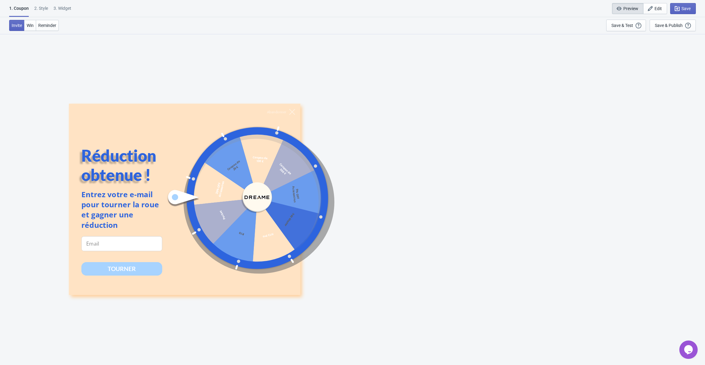
click at [625, 6] on span "Preview" at bounding box center [630, 8] width 15 height 5
click at [631, 26] on div "Save & Test" at bounding box center [622, 25] width 22 height 5
click at [67, 6] on div "3. Widget" at bounding box center [63, 10] width 18 height 11
select select "specificURL"
select select "middle_left"
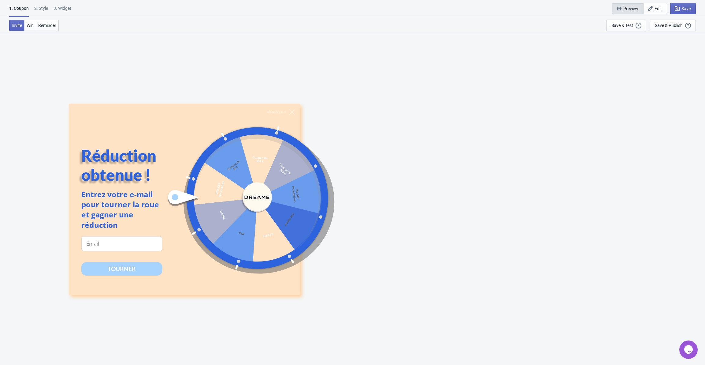
select select "1"
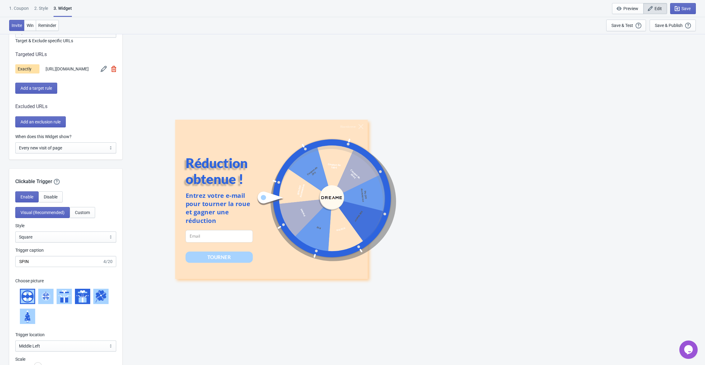
scroll to position [459, 0]
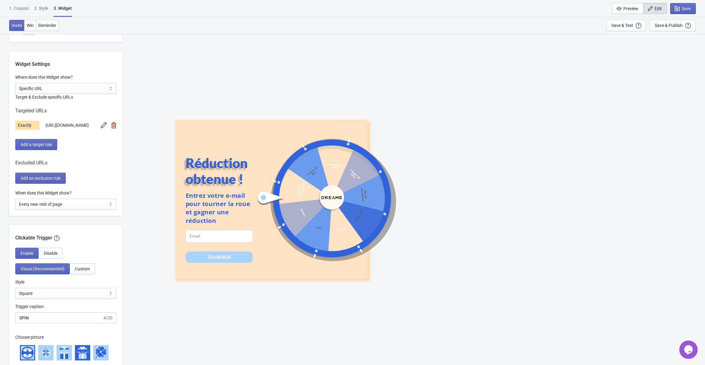
click at [102, 128] on img at bounding box center [104, 125] width 6 height 6
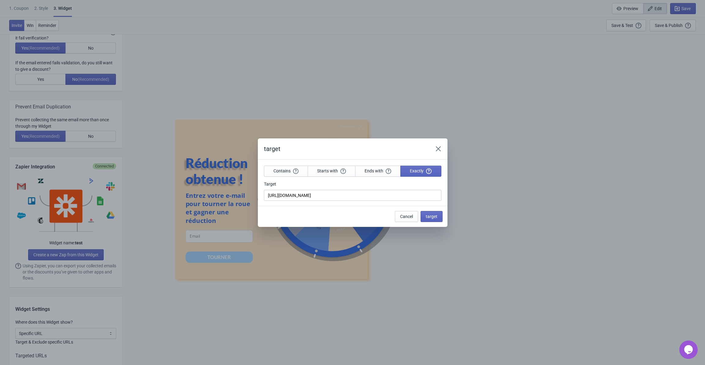
scroll to position [0, 0]
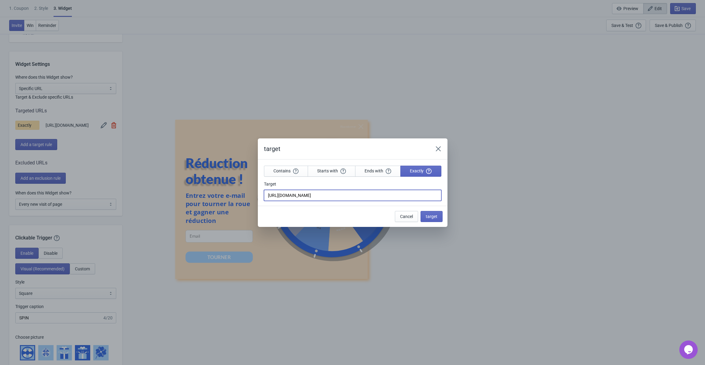
click at [321, 195] on input "[URL][DOMAIN_NAME]" at bounding box center [352, 195] width 177 height 11
click at [344, 195] on input "Target" at bounding box center [352, 195] width 177 height 11
type input "m"
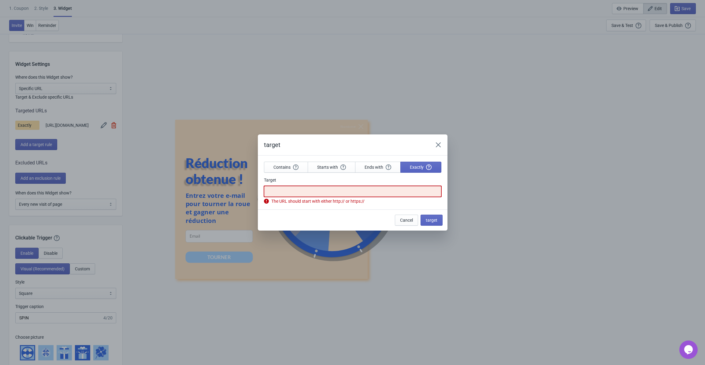
click at [324, 194] on input "Target" at bounding box center [352, 191] width 177 height 11
paste input "[URL][DOMAIN_NAME]"
type input "[URL][DOMAIN_NAME]"
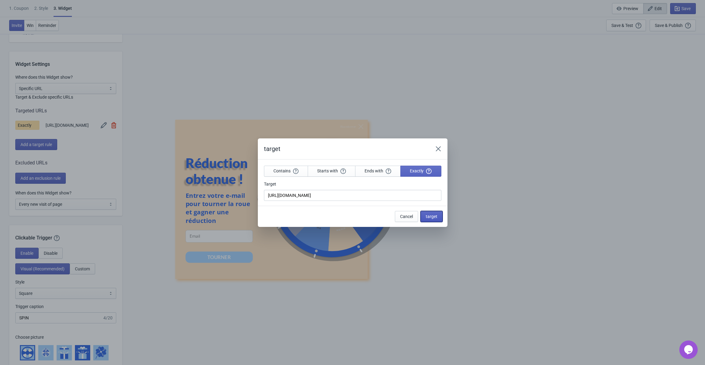
click at [434, 221] on button "target" at bounding box center [432, 216] width 22 height 11
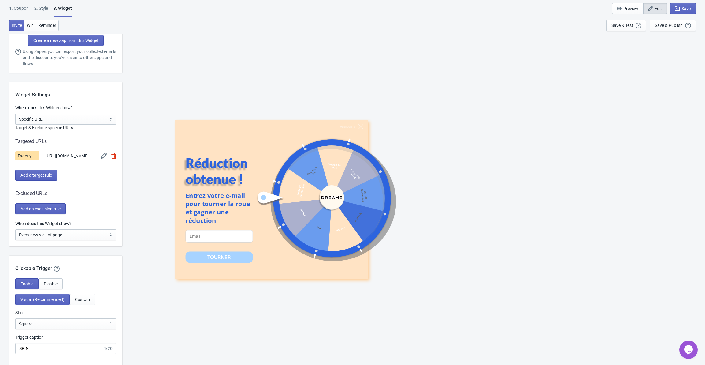
scroll to position [459, 0]
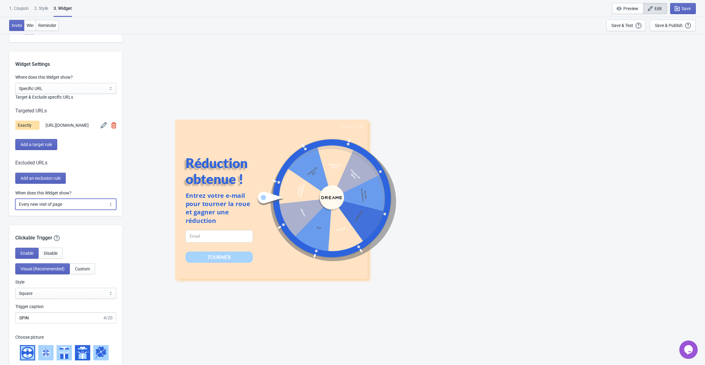
click at [77, 209] on select "Every new visit of page Once every period of time Once per visitor session (Rec…" at bounding box center [65, 203] width 101 height 11
click at [15, 209] on select "Every new visit of page Once every period of time Once per visitor session (Rec…" at bounding box center [65, 203] width 101 height 11
click at [58, 216] on div "When does this Widget show? Every new visit of page Once every period of time O…" at bounding box center [65, 203] width 113 height 26
click at [664, 24] on div "Save & Publish" at bounding box center [669, 25] width 28 height 5
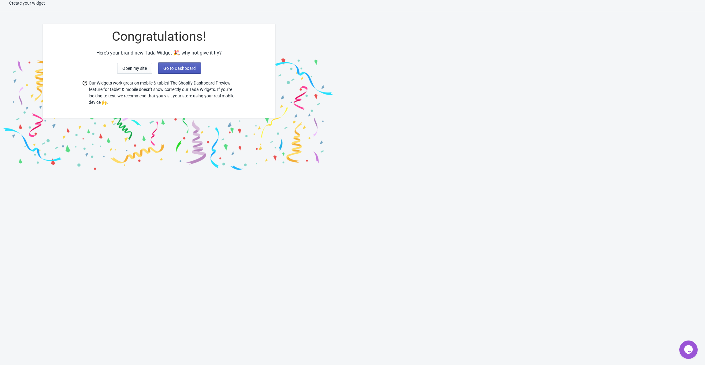
click at [185, 69] on span "Go to Dashboard" at bounding box center [179, 68] width 32 height 5
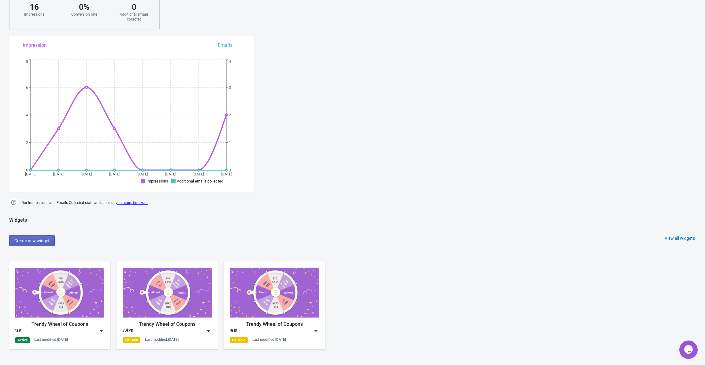
scroll to position [159, 0]
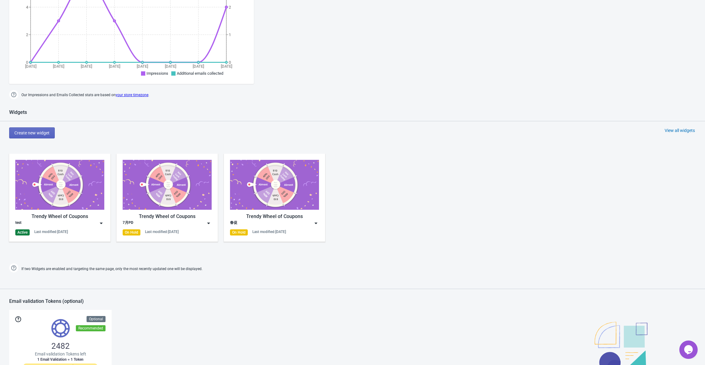
click at [102, 221] on img at bounding box center [101, 223] width 6 height 6
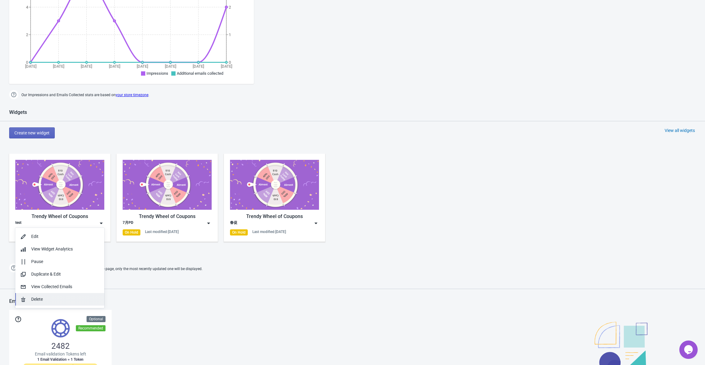
click at [39, 300] on div "Delete" at bounding box center [65, 299] width 68 height 6
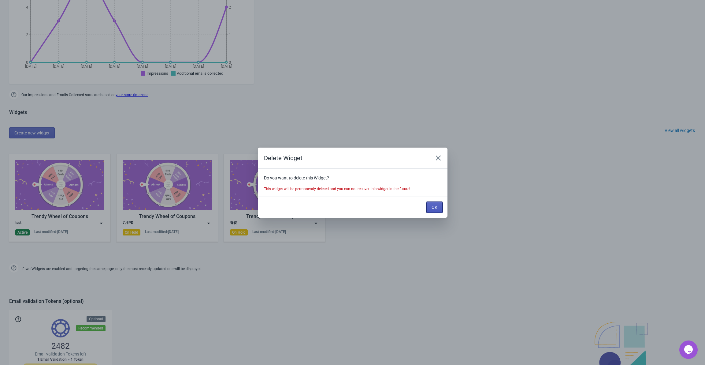
click at [433, 205] on span "OK" at bounding box center [435, 207] width 6 height 5
